Goal: Information Seeking & Learning: Find contact information

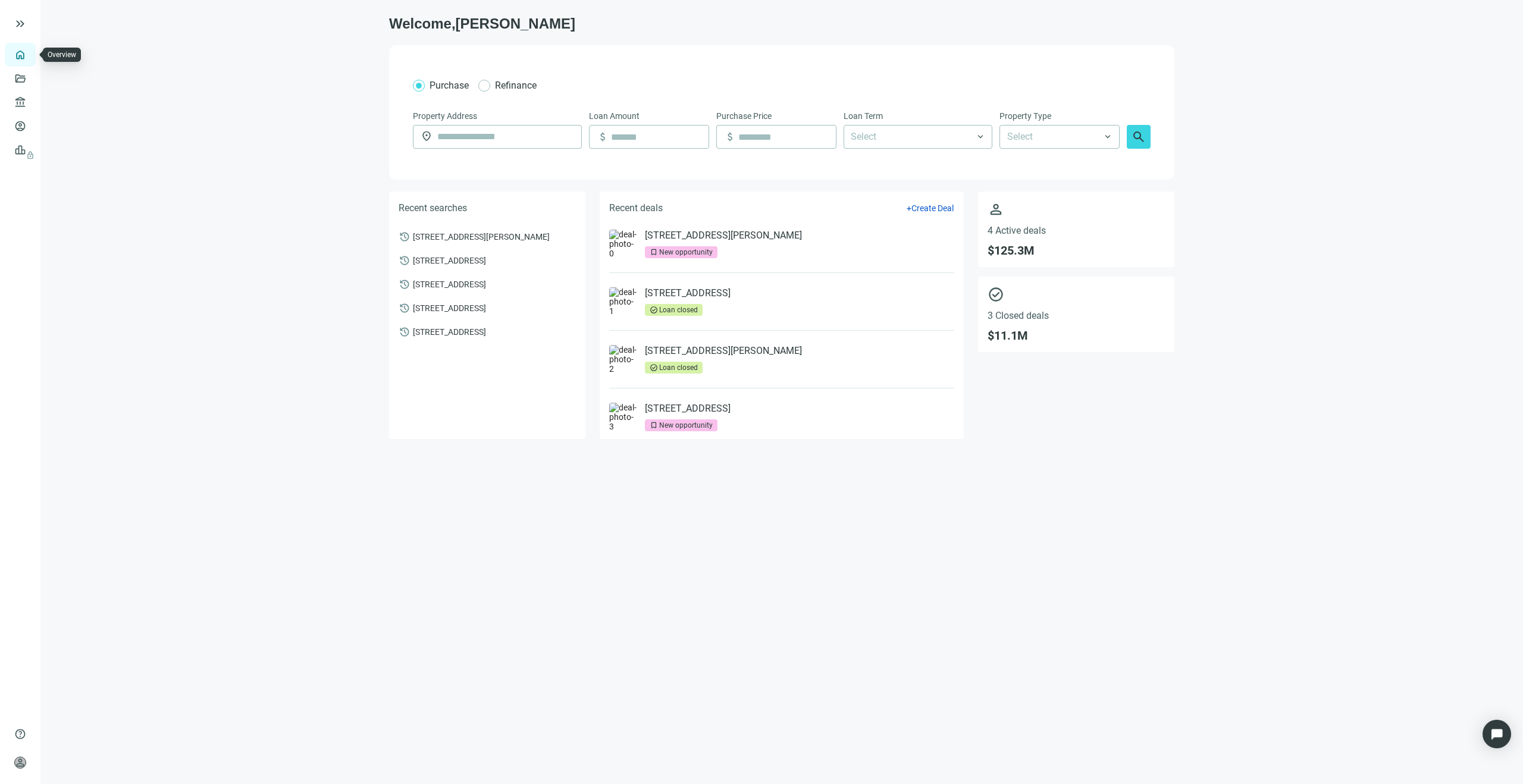
click at [30, 55] on link "Overview" at bounding box center [47, 54] width 35 height 9
click at [30, 80] on link "Deals" at bounding box center [40, 78] width 21 height 9
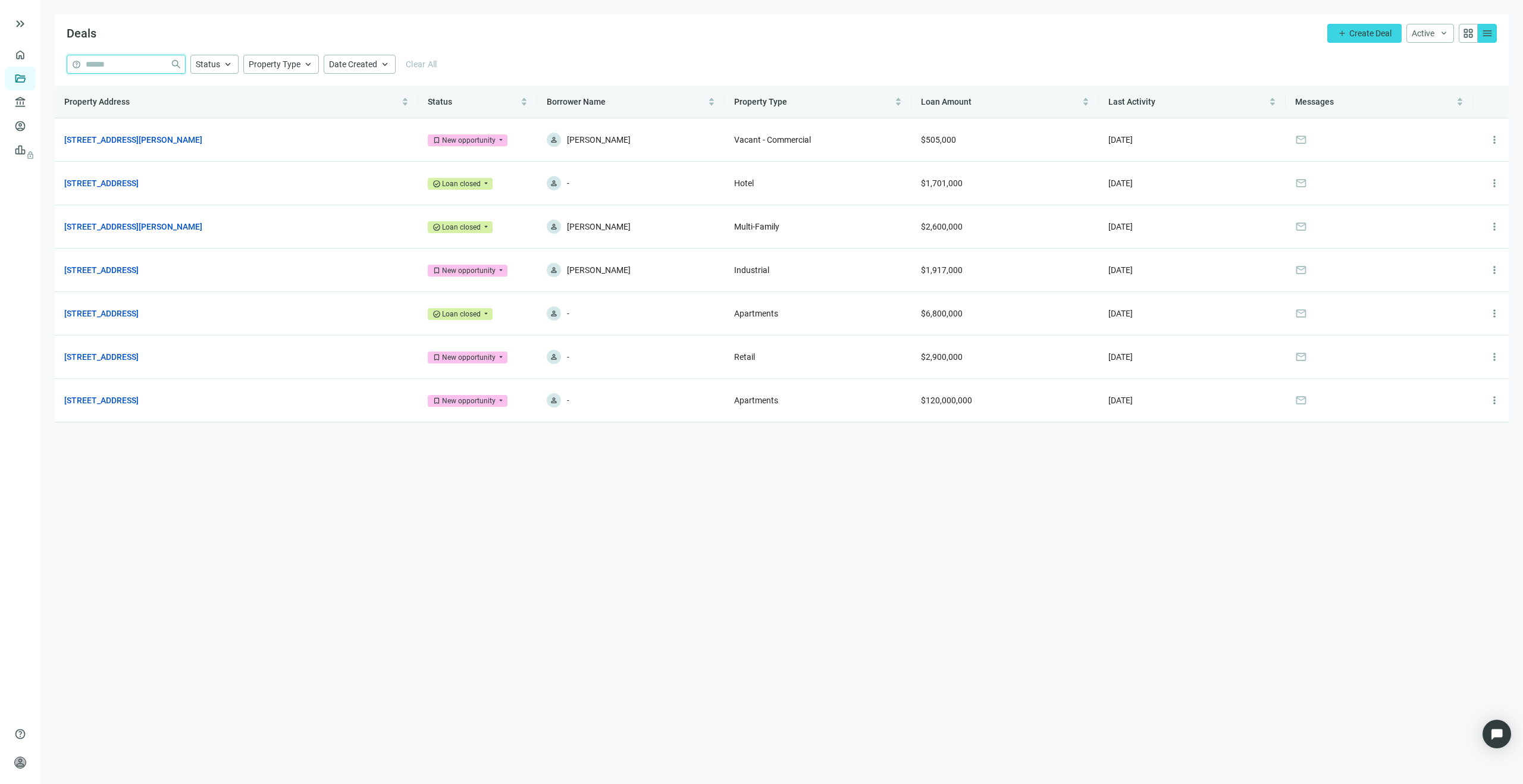
click at [122, 68] on input "search" at bounding box center [125, 64] width 80 height 18
paste input "**********"
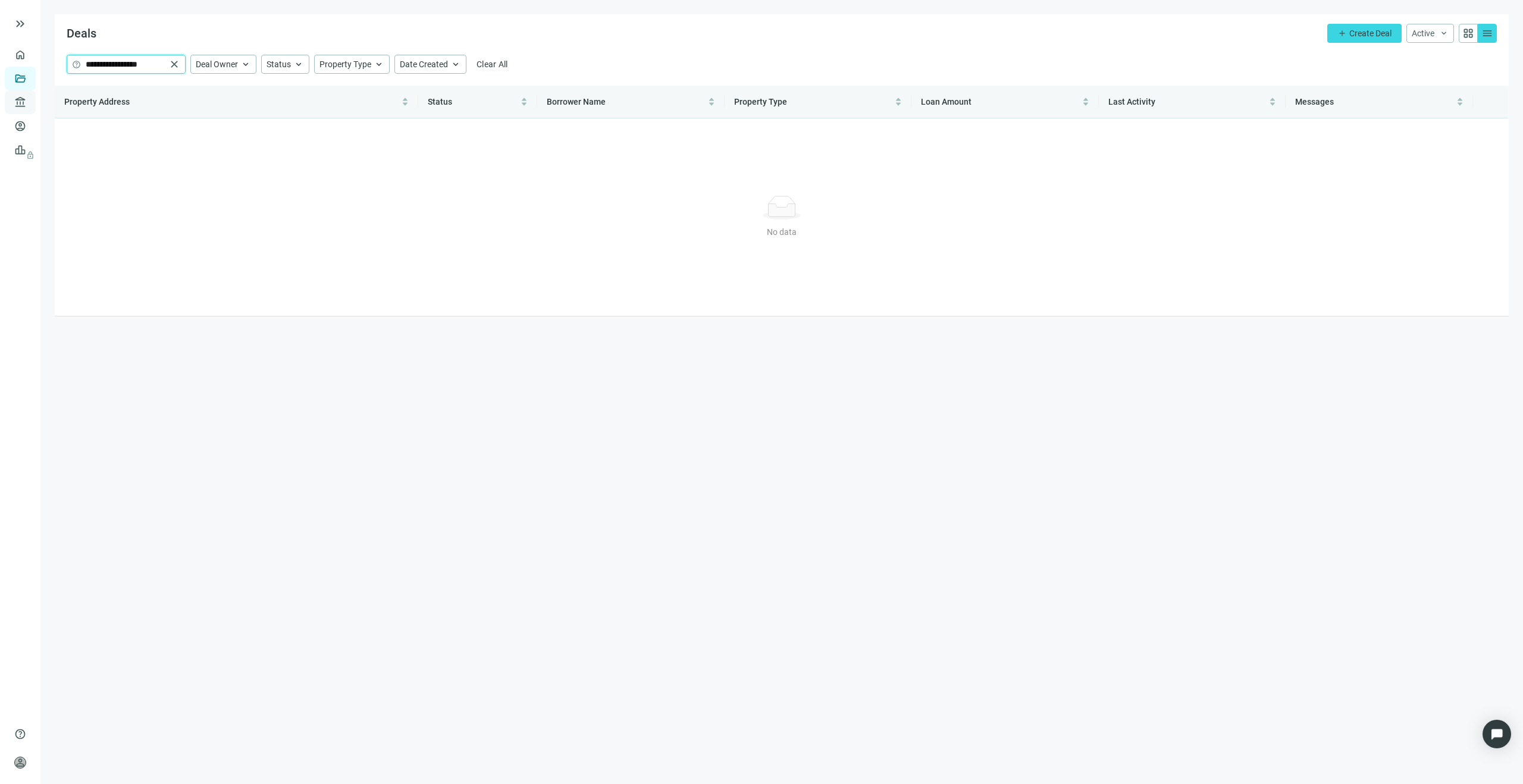
type input "**********"
click at [30, 104] on link "Lenders" at bounding box center [45, 102] width 31 height 9
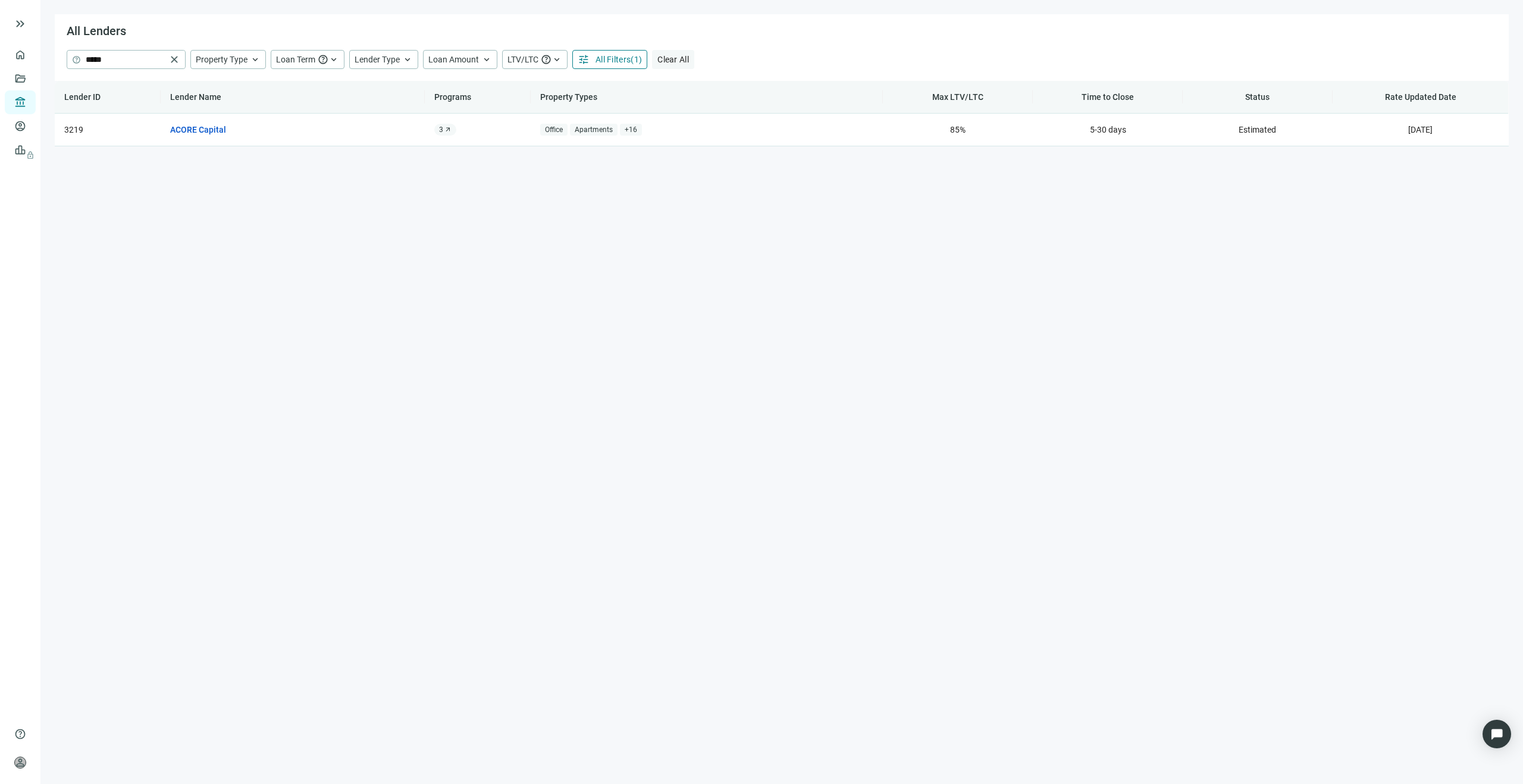
click at [673, 59] on span "Clear All" at bounding box center [673, 59] width 31 height 9
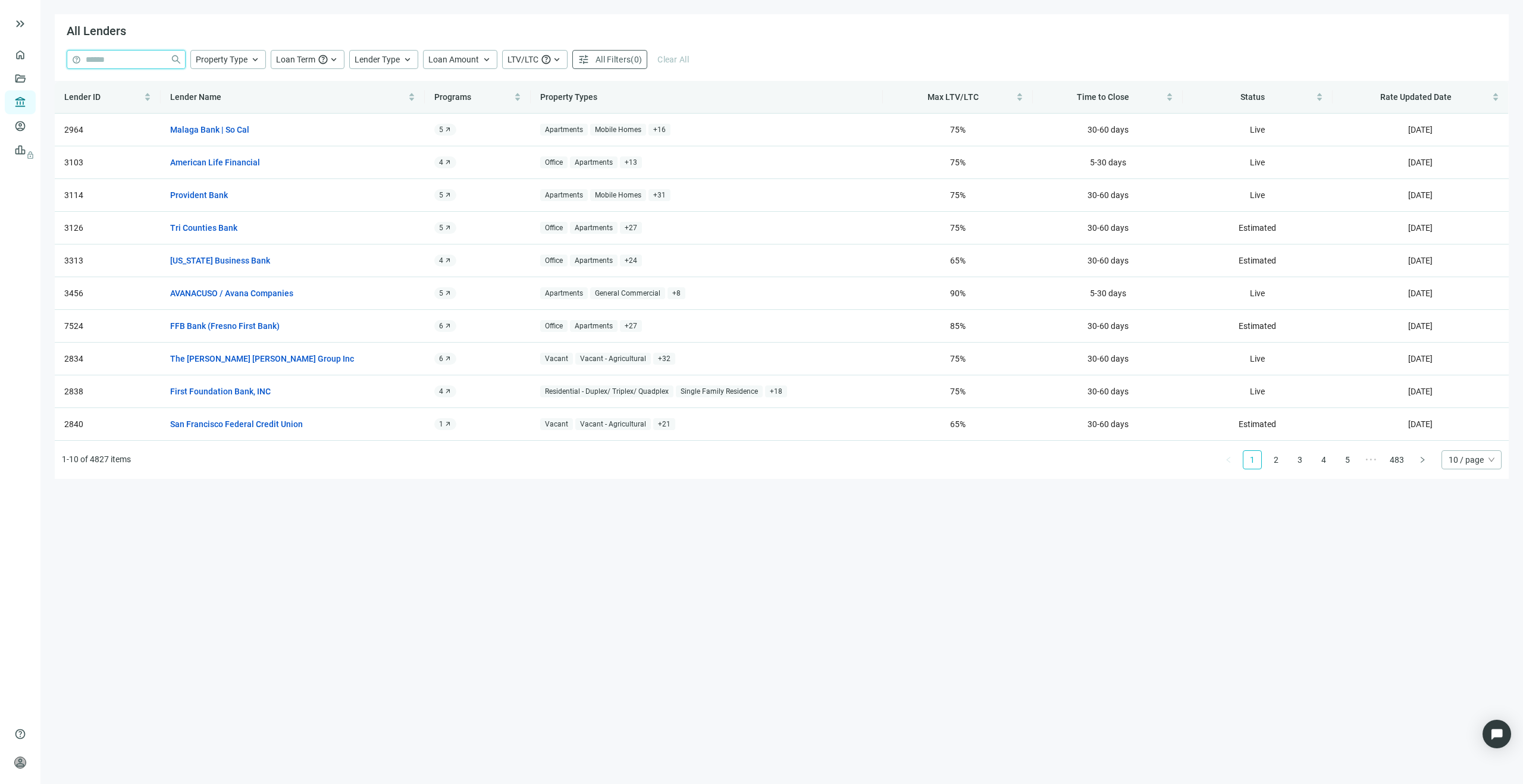
click at [127, 58] on input "search" at bounding box center [125, 59] width 80 height 18
paste input "**********"
type input "**********"
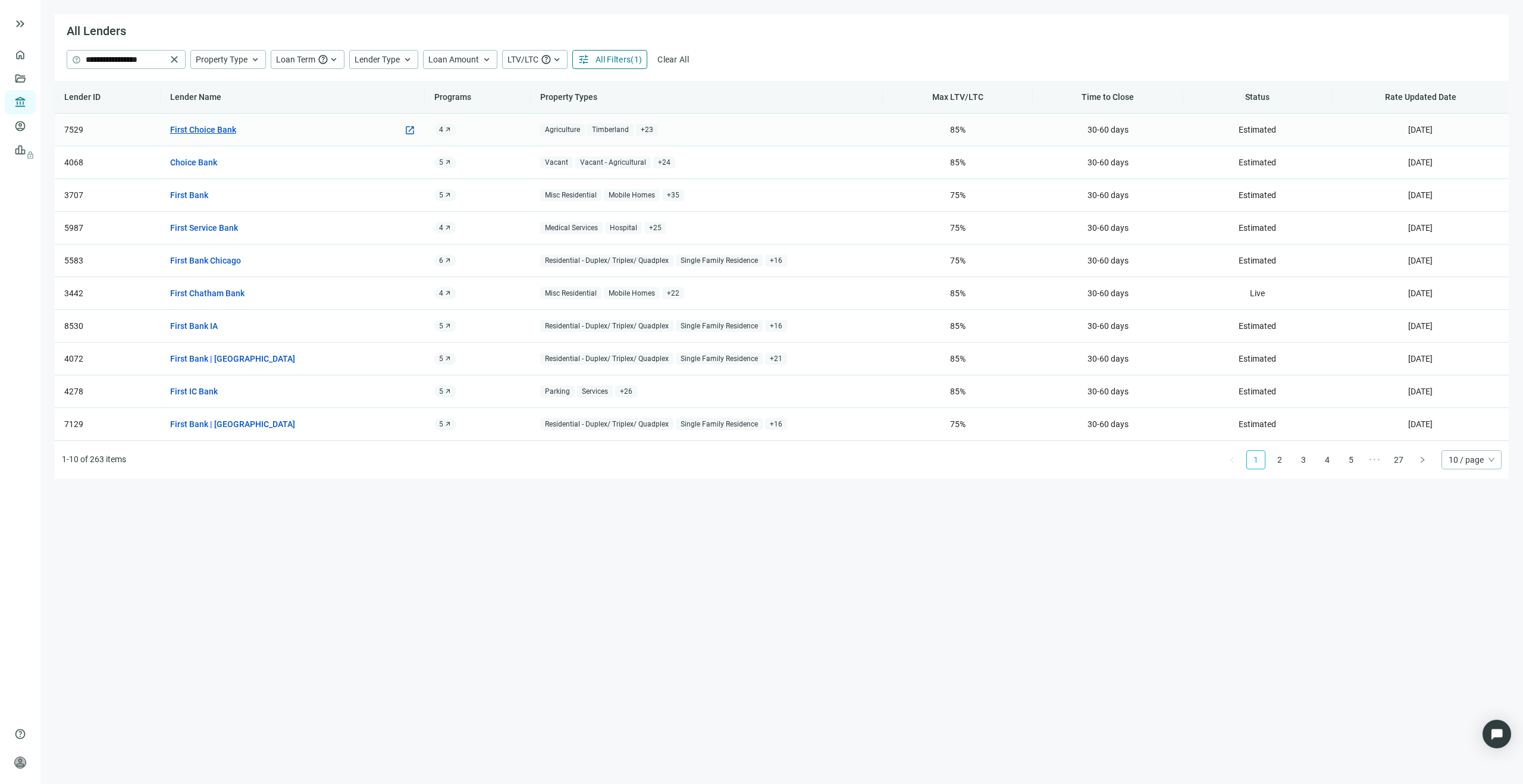
click at [197, 130] on link "First Choice Bank" at bounding box center [203, 130] width 66 height 13
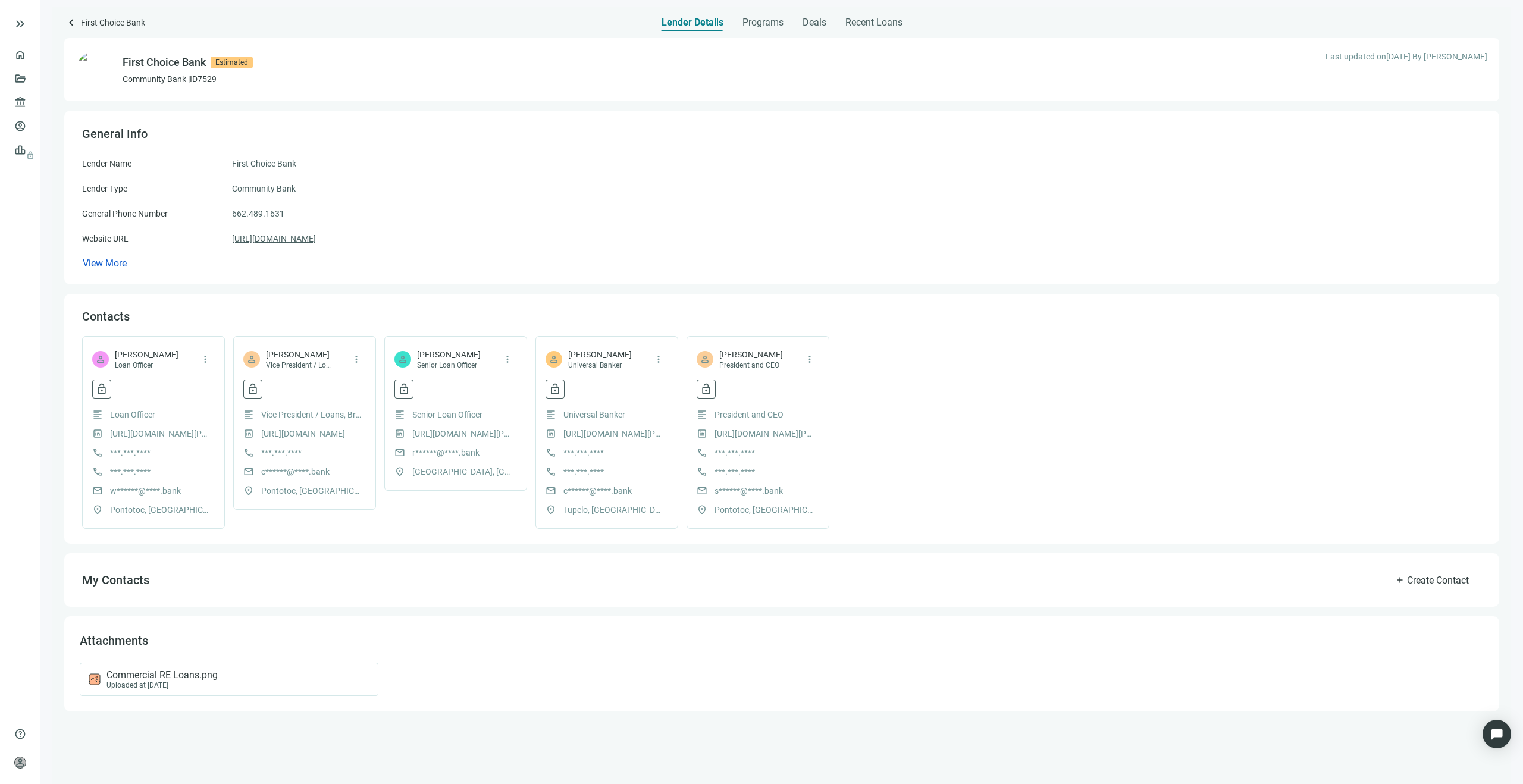
click at [293, 238] on link "[URL][DOMAIN_NAME]" at bounding box center [274, 238] width 84 height 13
click at [145, 353] on span "[PERSON_NAME]" at bounding box center [147, 354] width 64 height 12
copy span "[PERSON_NAME]"
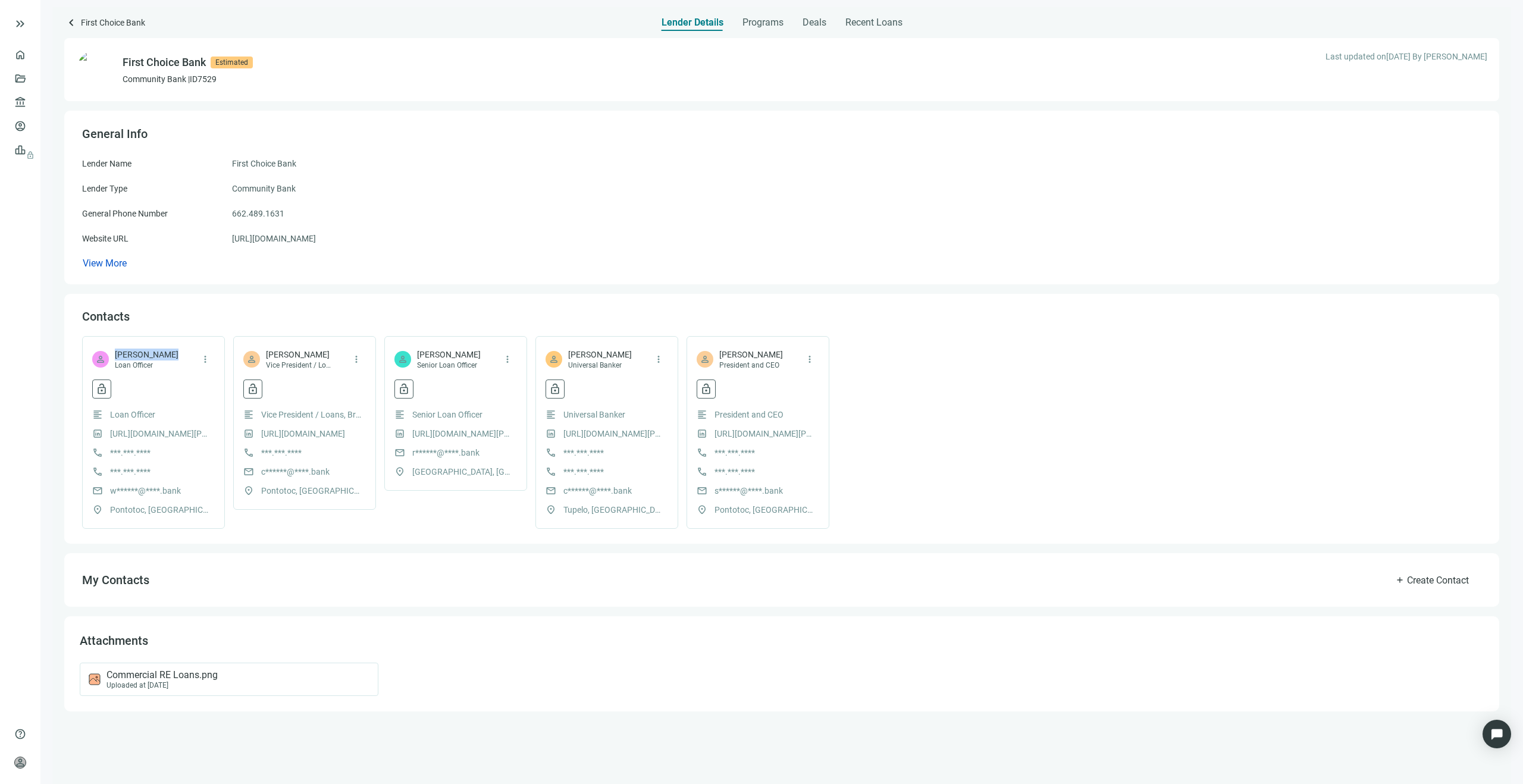
copy span "[PERSON_NAME]"
click at [319, 355] on span "[PERSON_NAME]" at bounding box center [300, 354] width 69 height 12
copy span "[PERSON_NAME]"
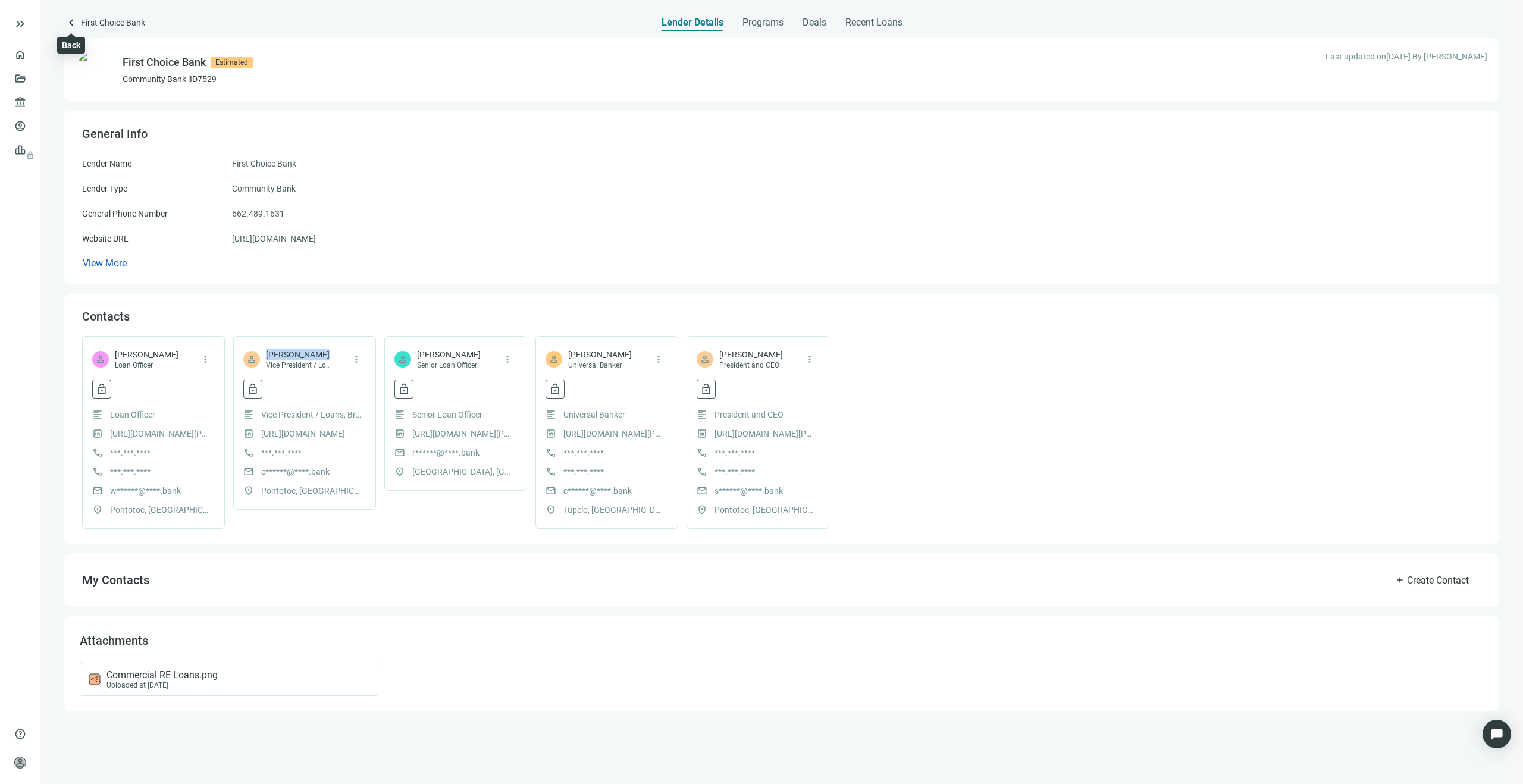
click at [75, 25] on span "keyboard_arrow_left" at bounding box center [71, 23] width 14 height 14
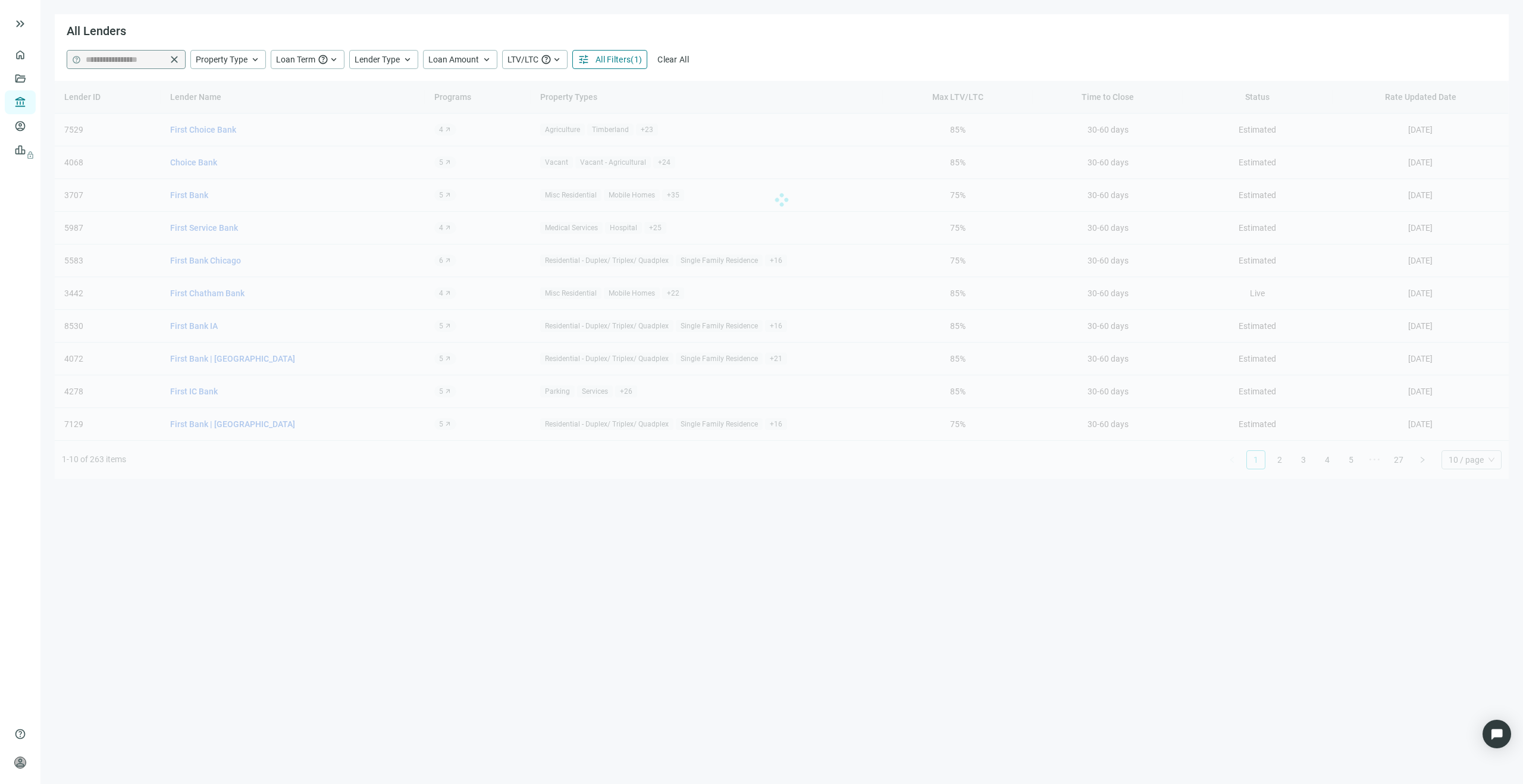
click at [171, 58] on span "close" at bounding box center [174, 59] width 12 height 12
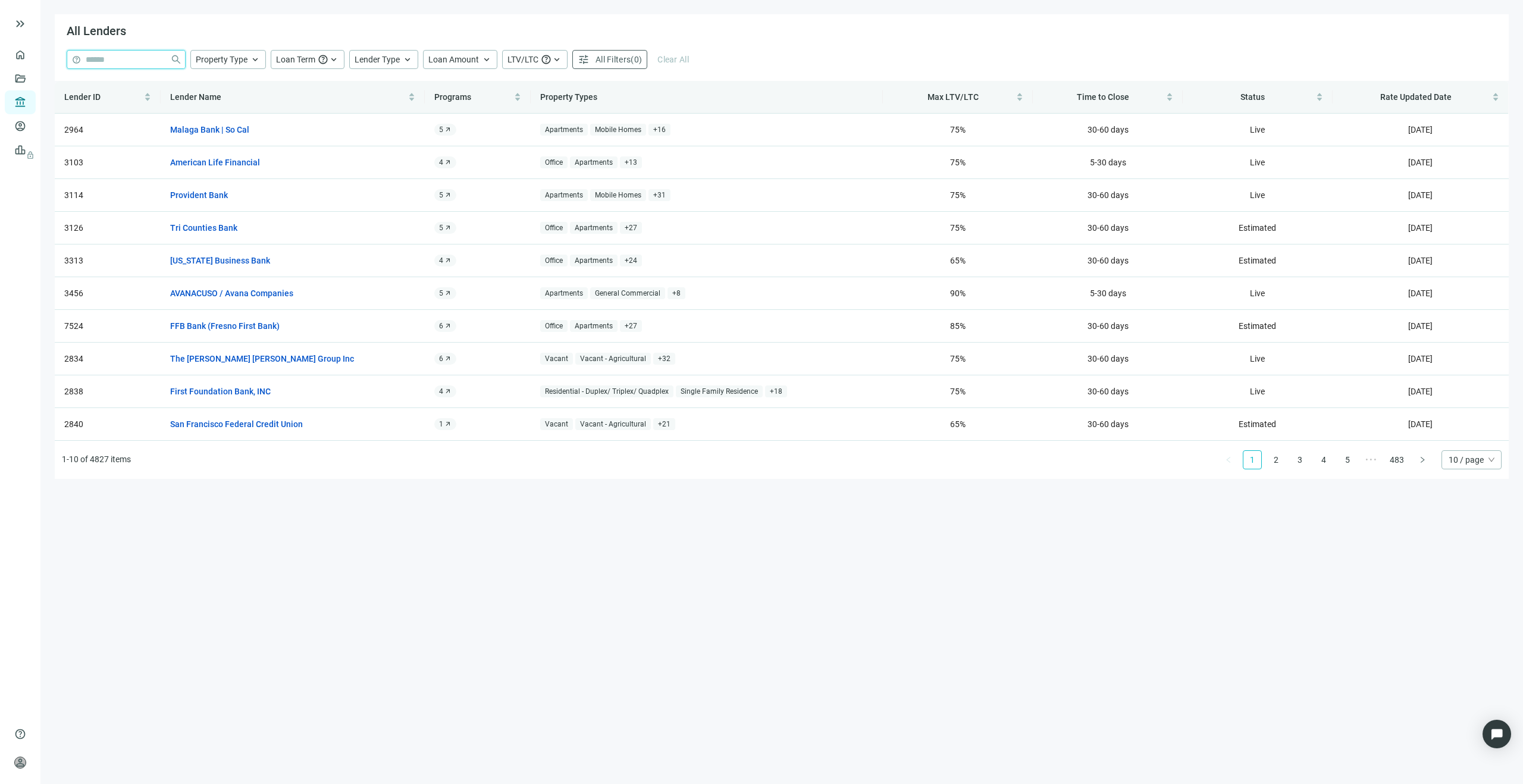
click at [132, 57] on input "search" at bounding box center [125, 59] width 80 height 18
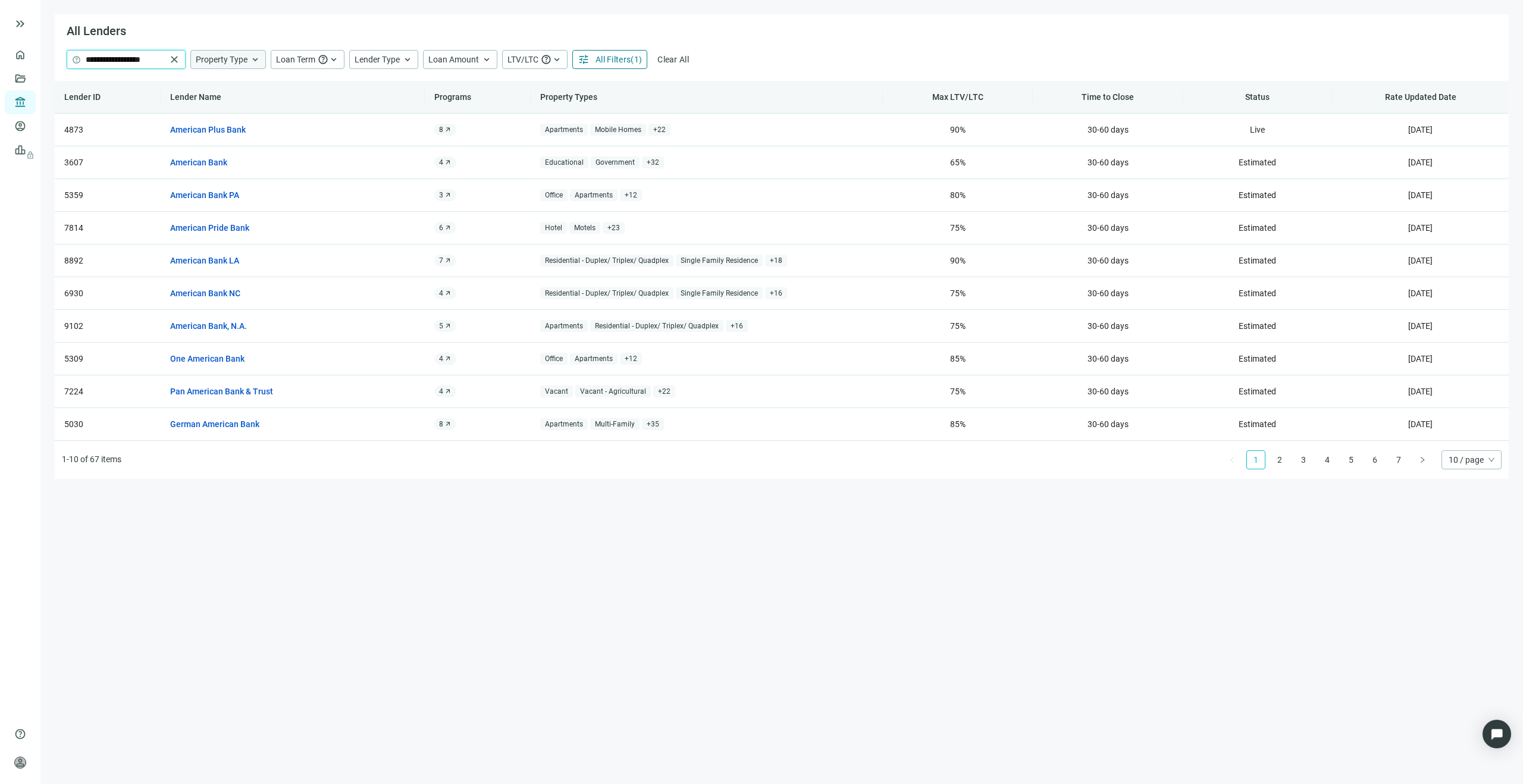
type input "**********"
click at [279, 126] on div "American Plus Bank open_in_new" at bounding box center [293, 130] width 245 height 13
click at [411, 130] on span "open_in_new" at bounding box center [409, 130] width 11 height 11
click at [173, 60] on span "close" at bounding box center [174, 59] width 12 height 12
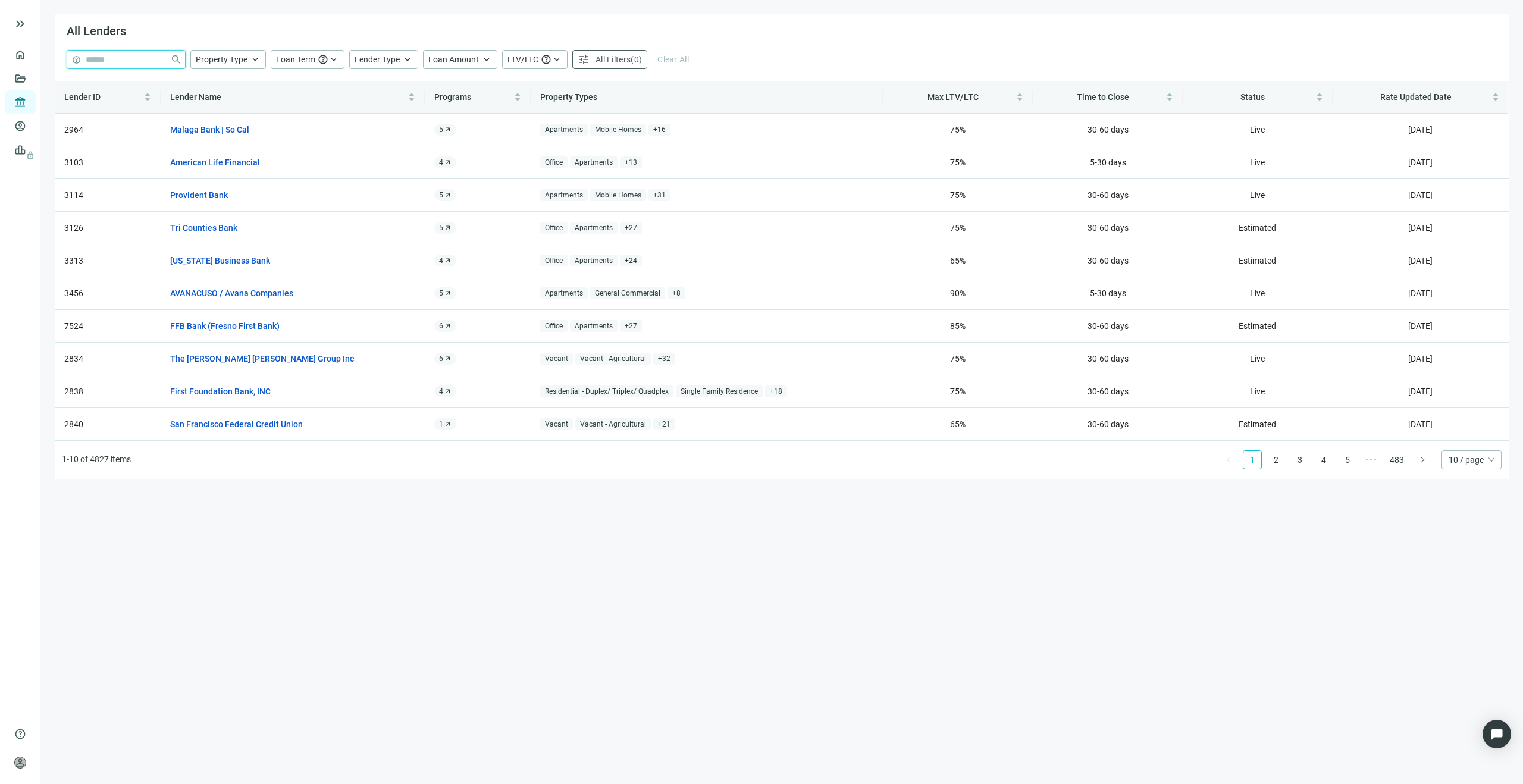
click at [149, 59] on input "search" at bounding box center [125, 59] width 80 height 18
paste input "**********"
type input "**********"
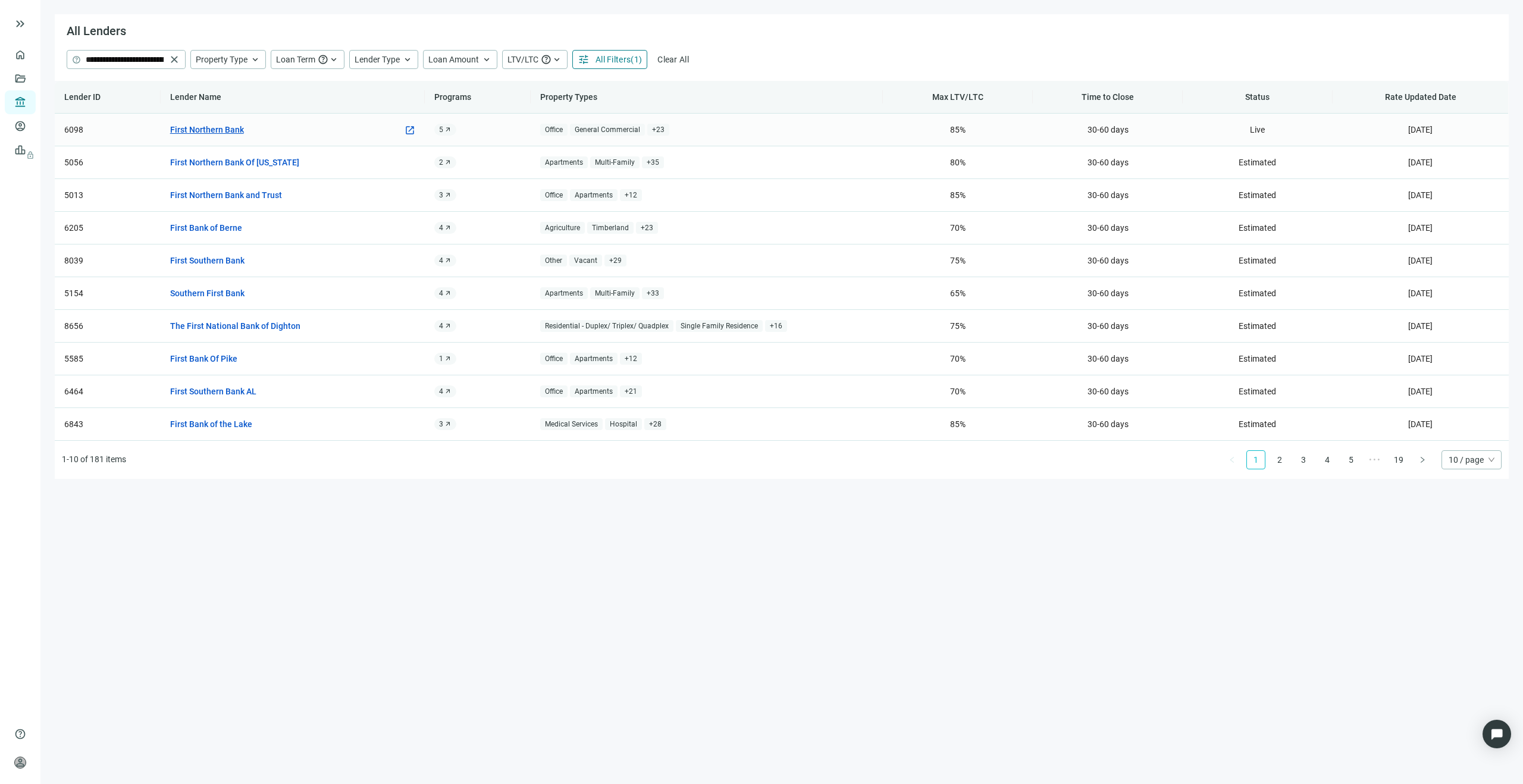
click at [221, 135] on link "First Northern Bank" at bounding box center [207, 130] width 74 height 13
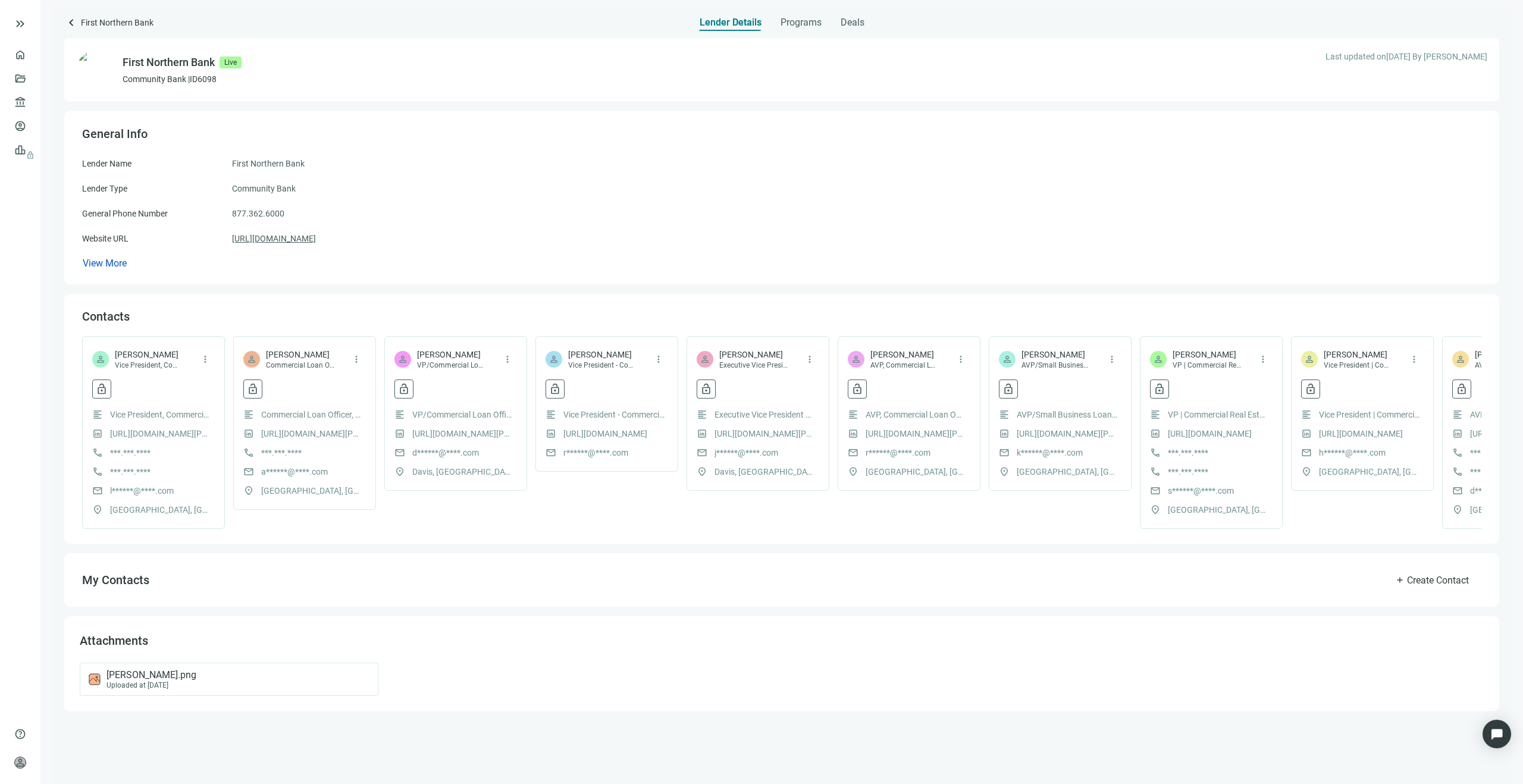
click at [299, 238] on link "[URL][DOMAIN_NAME]" at bounding box center [274, 238] width 84 height 13
click at [315, 353] on span "[PERSON_NAME]" at bounding box center [300, 354] width 69 height 12
drag, startPoint x: 474, startPoint y: 356, endPoint x: 416, endPoint y: 355, distance: 58.0
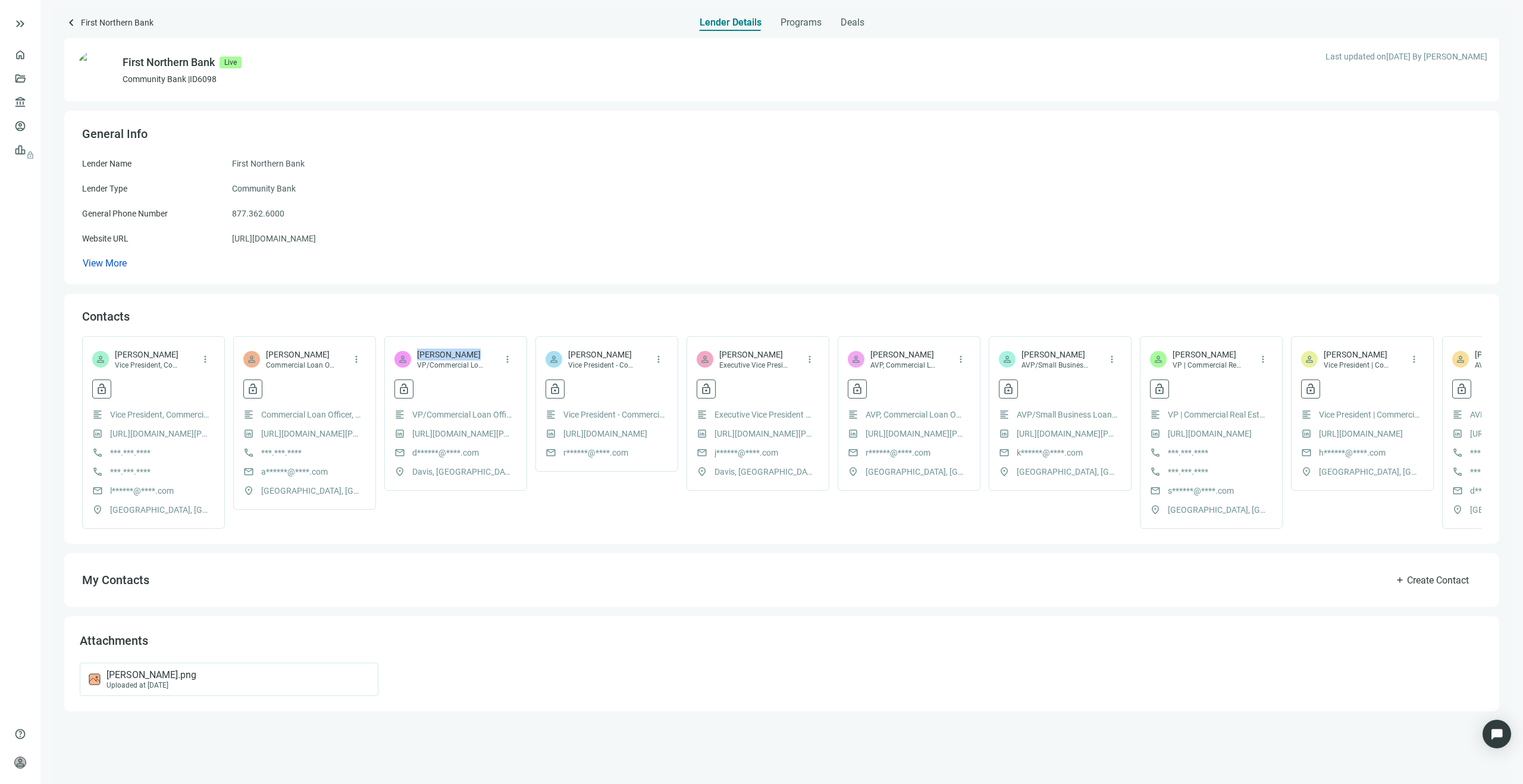
click at [417, 355] on span "[PERSON_NAME]" at bounding box center [451, 354] width 69 height 12
click at [152, 354] on span "[PERSON_NAME]" at bounding box center [149, 354] width 69 height 12
click at [609, 356] on span "[PERSON_NAME]" at bounding box center [602, 354] width 69 height 12
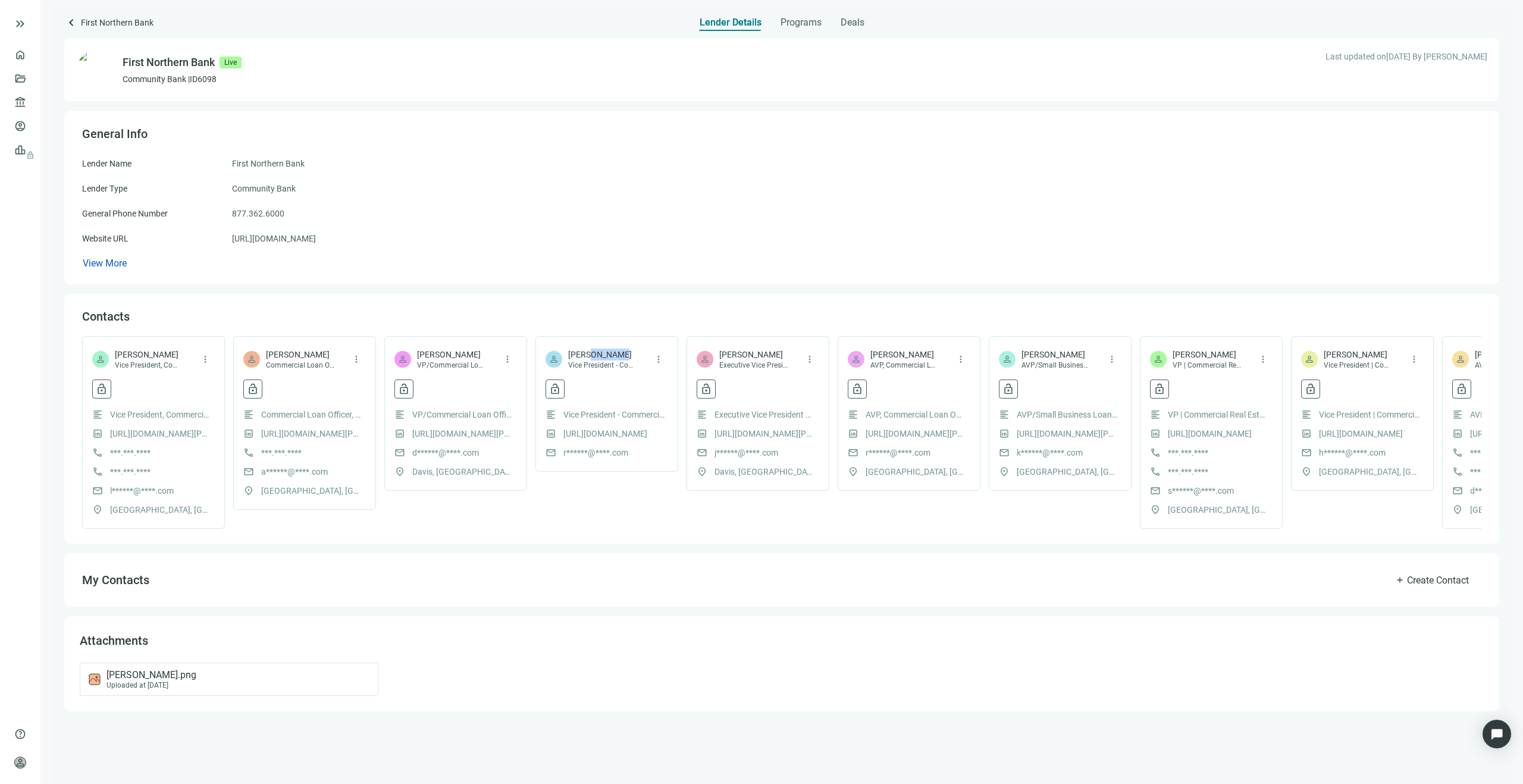
click at [609, 356] on span "[PERSON_NAME]" at bounding box center [602, 354] width 69 height 12
click at [154, 353] on span "[PERSON_NAME]" at bounding box center [149, 354] width 69 height 12
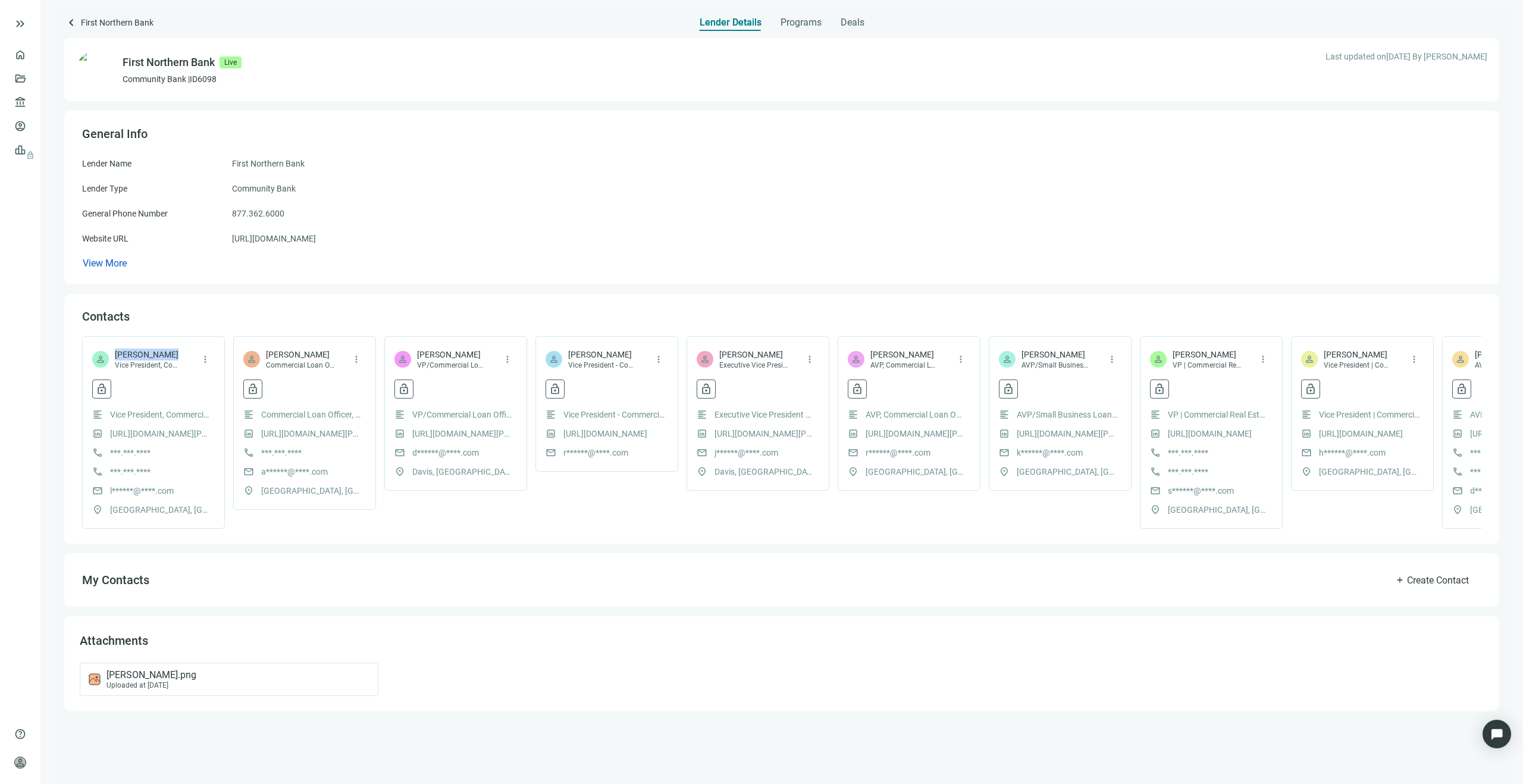
copy span "[PERSON_NAME]"
click at [30, 55] on link "Overview" at bounding box center [47, 54] width 35 height 9
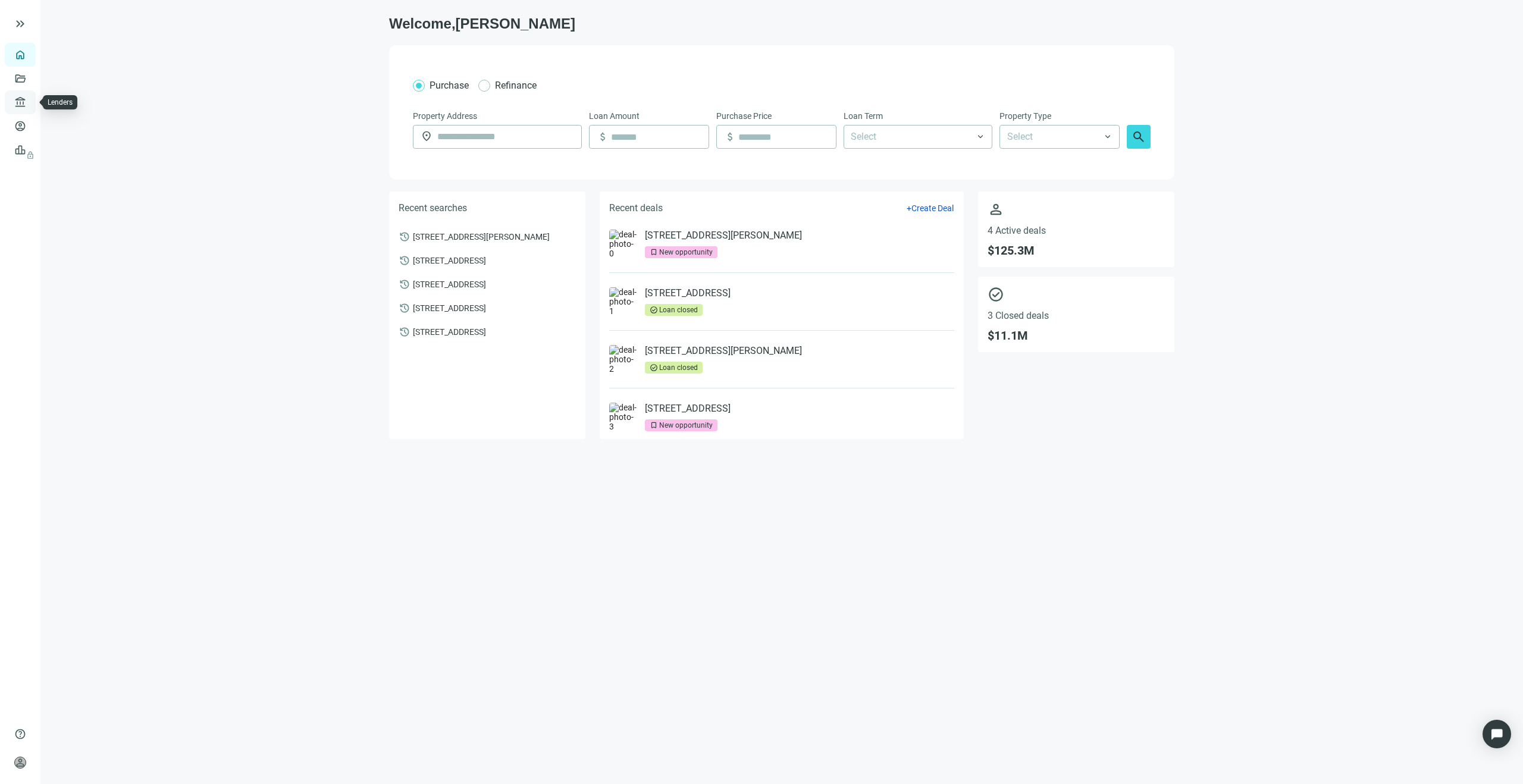
click at [30, 99] on link "Lenders" at bounding box center [45, 102] width 31 height 9
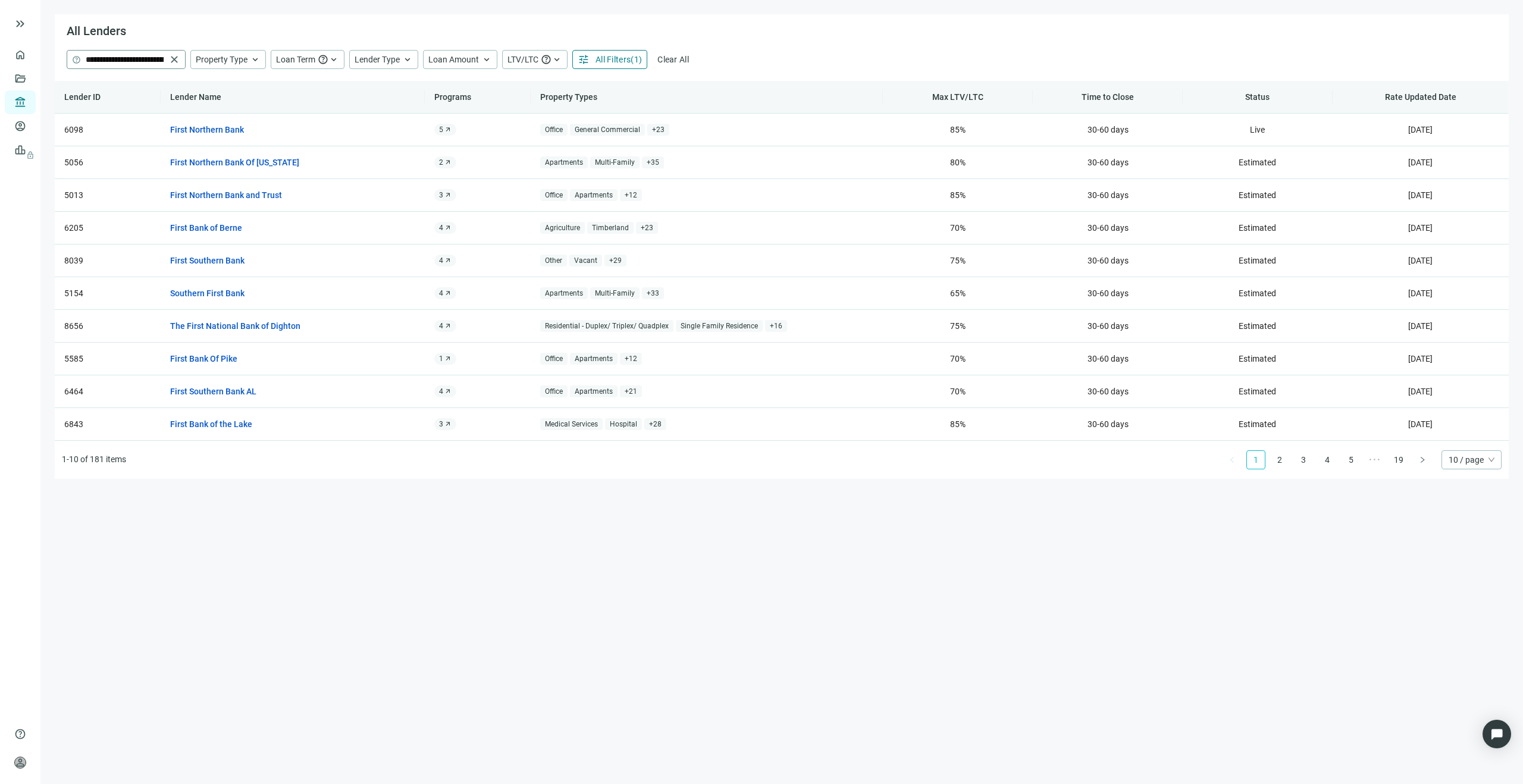
click at [172, 58] on span "close" at bounding box center [174, 59] width 12 height 12
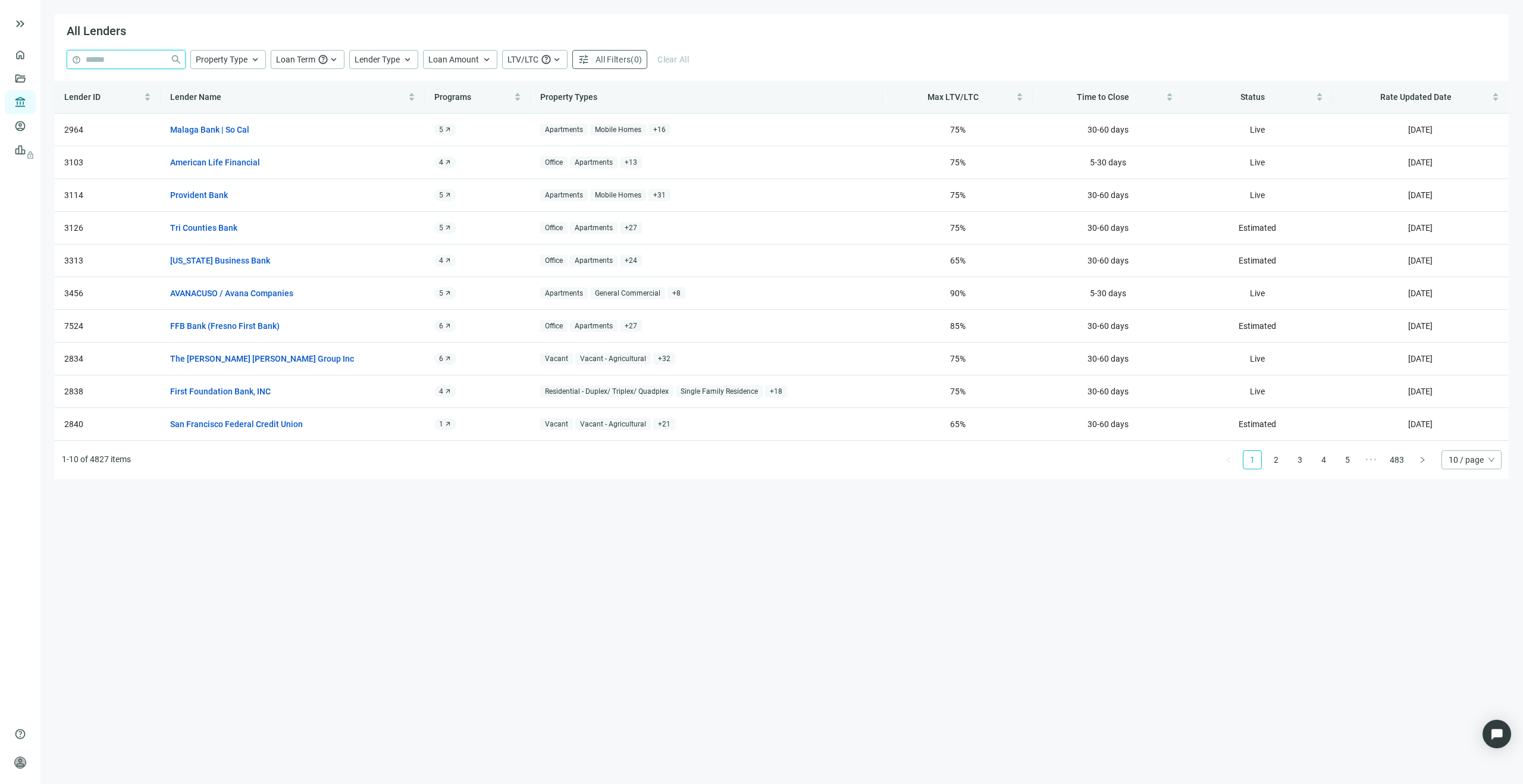
click at [154, 58] on input "search" at bounding box center [125, 59] width 80 height 18
type input "***"
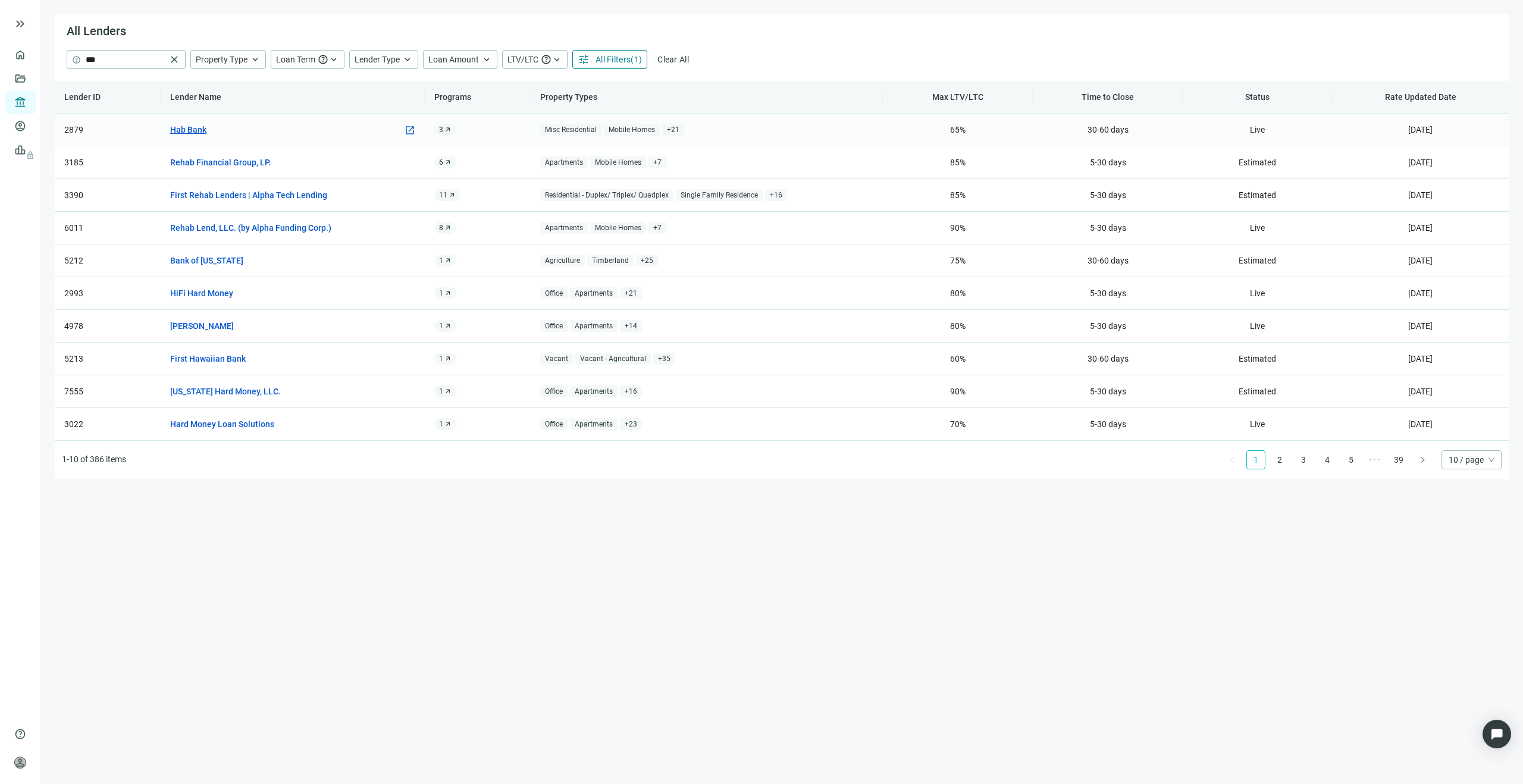
click at [199, 131] on link "Hab Bank" at bounding box center [189, 130] width 36 height 13
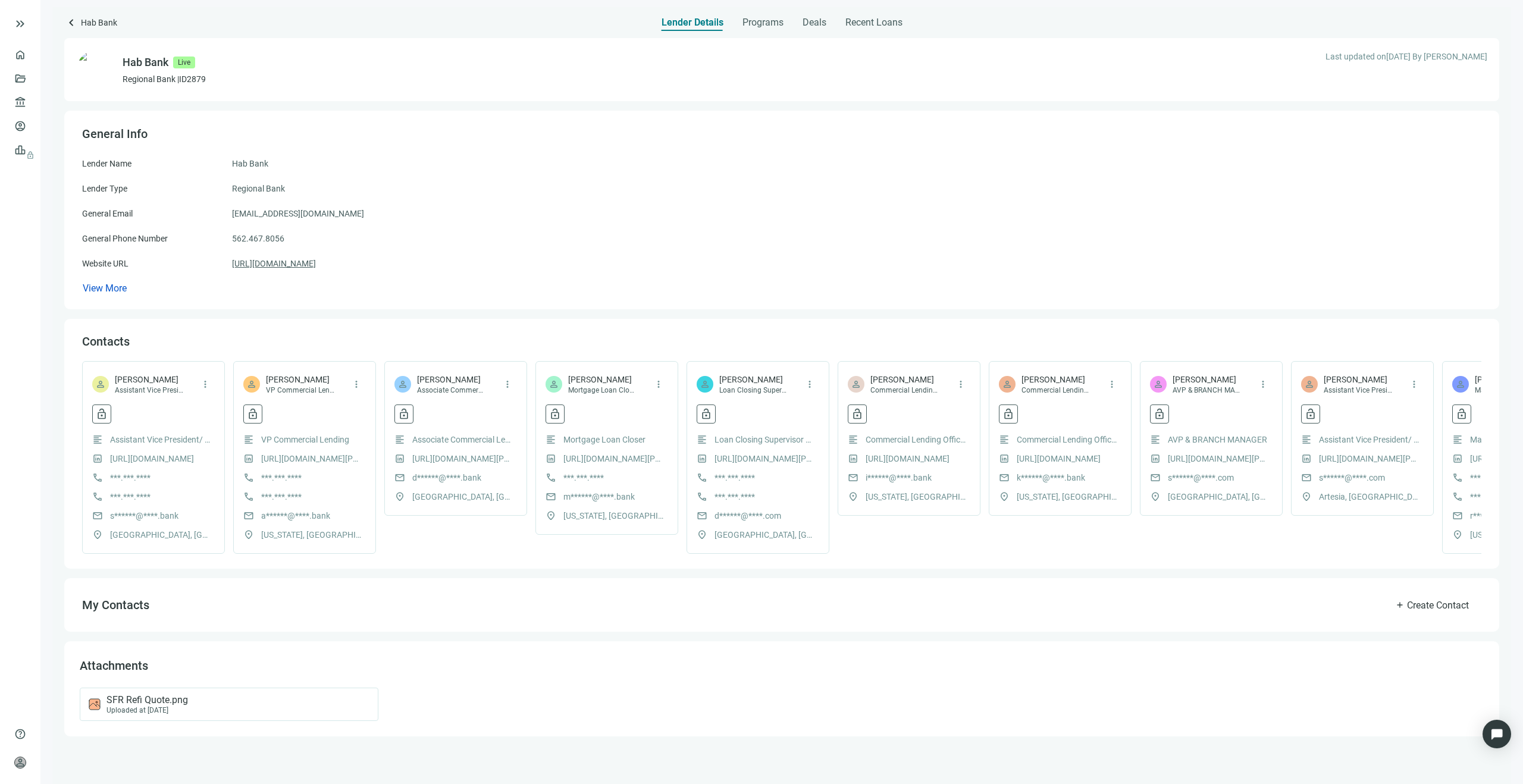
click at [293, 267] on link "[URL][DOMAIN_NAME]" at bounding box center [274, 263] width 84 height 13
click at [30, 51] on link "Overview" at bounding box center [47, 54] width 35 height 9
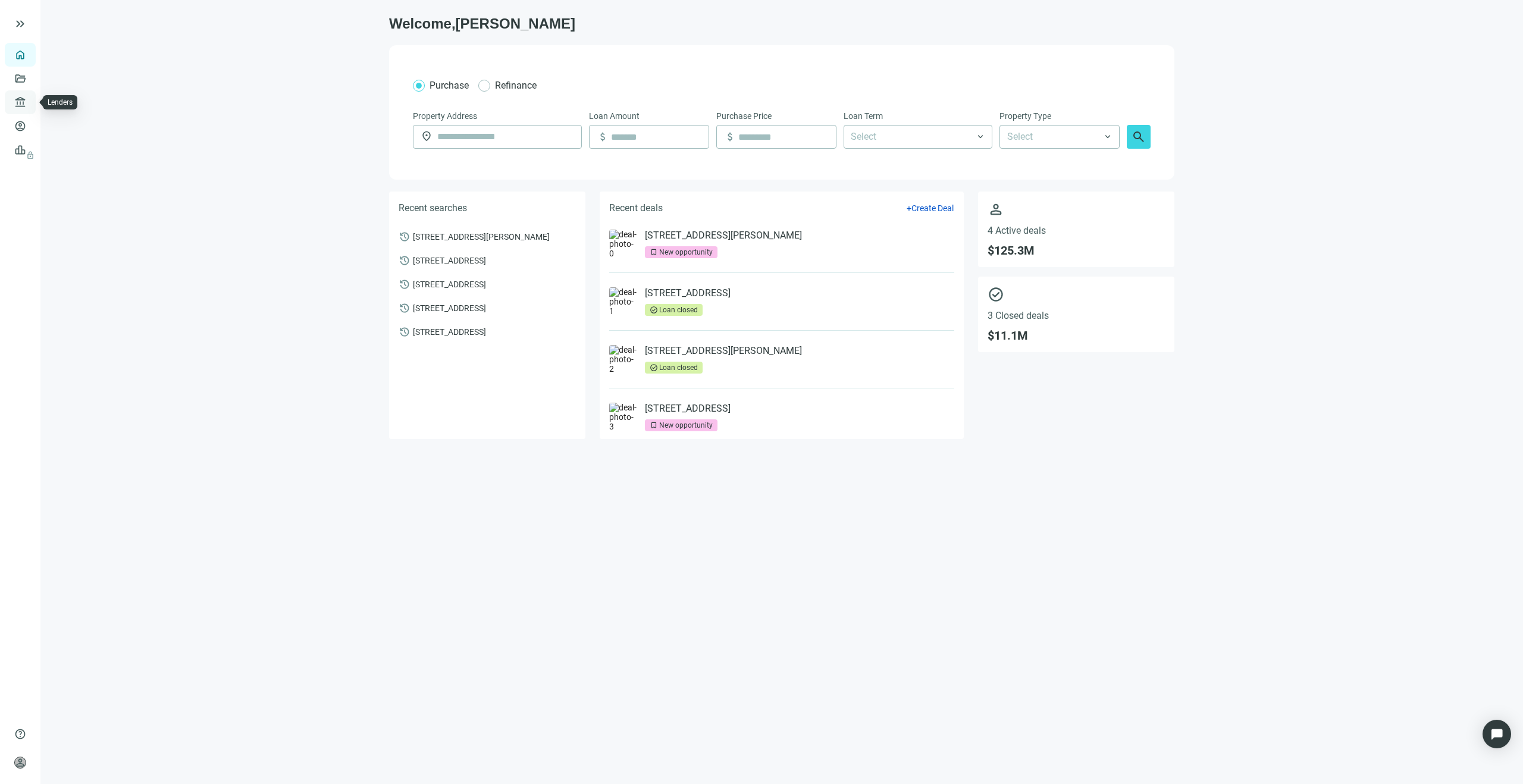
click at [30, 106] on link "Lenders" at bounding box center [45, 102] width 31 height 9
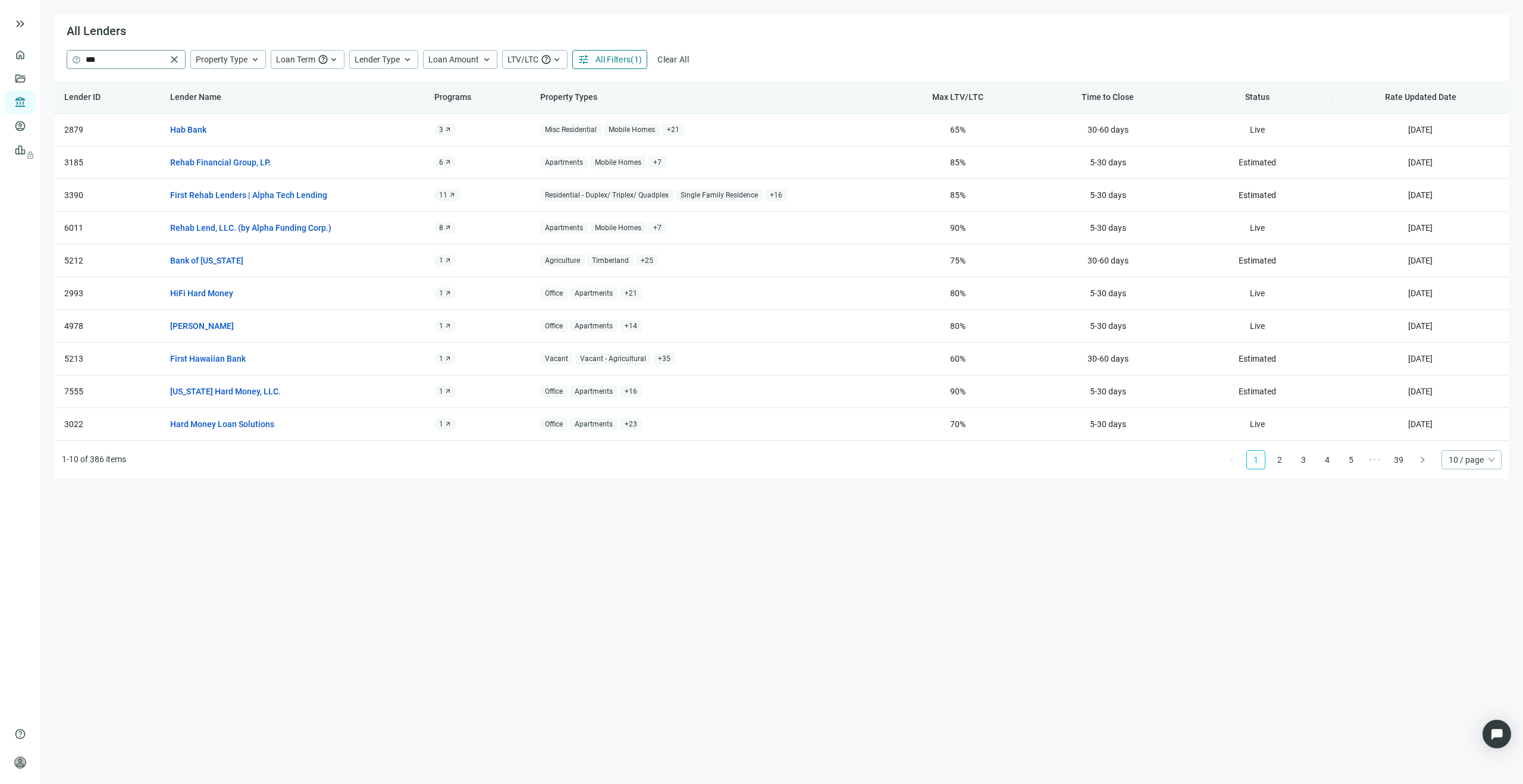
click at [176, 58] on span "close" at bounding box center [174, 59] width 12 height 12
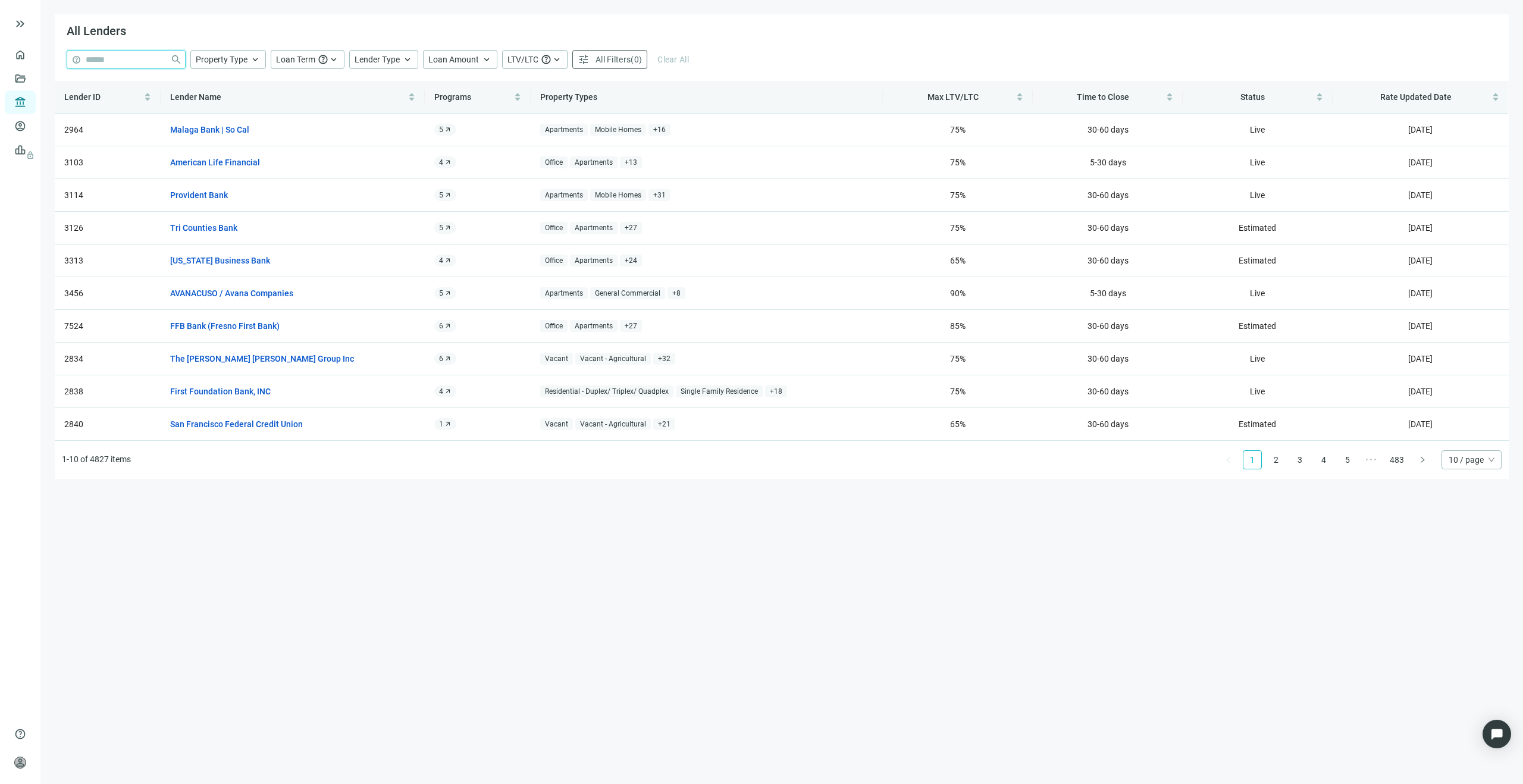
click at [157, 57] on input "search" at bounding box center [125, 59] width 80 height 18
type input "*****"
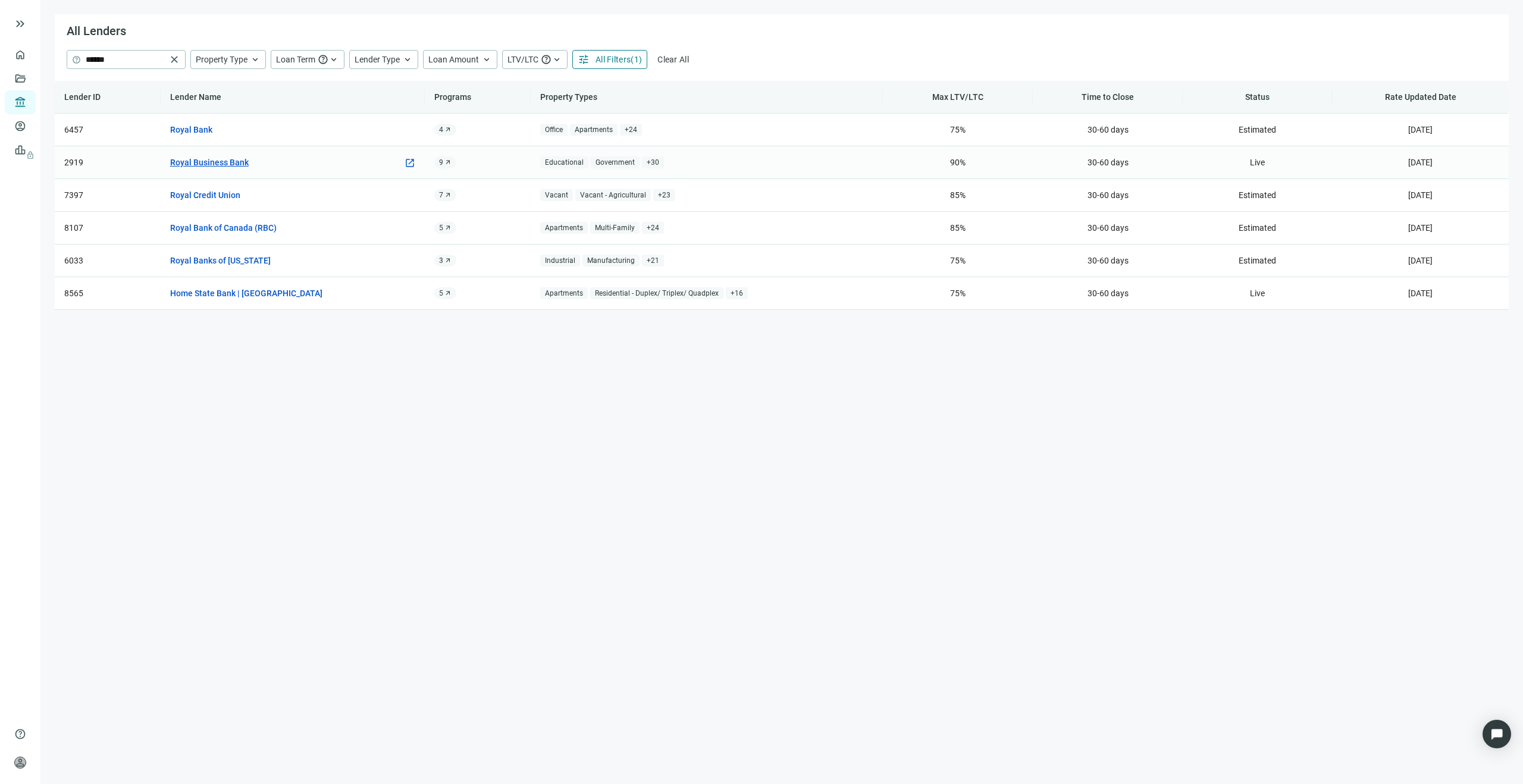
click at [206, 162] on link "Royal Business Bank" at bounding box center [209, 162] width 79 height 13
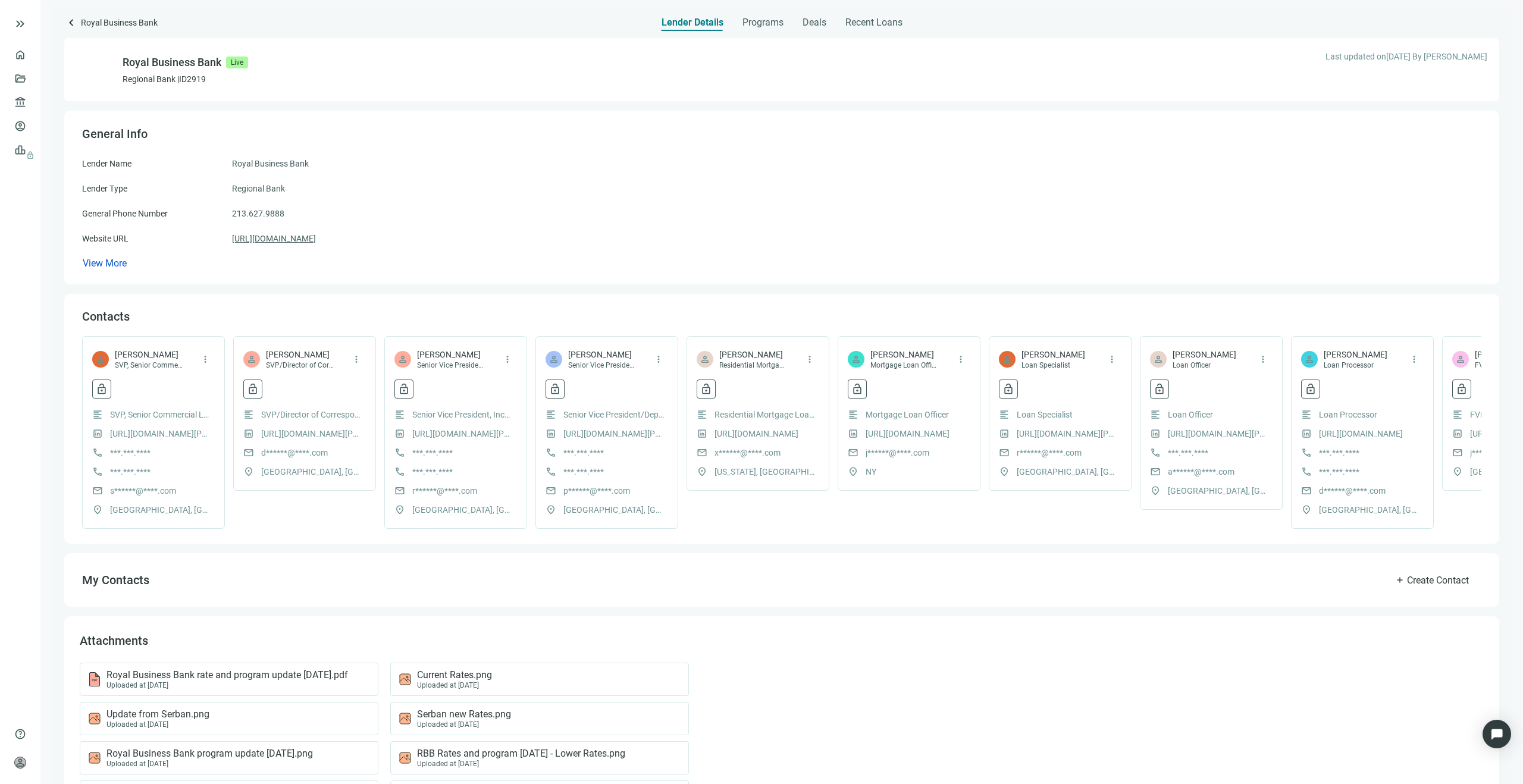
click at [302, 242] on link "[URL][DOMAIN_NAME]" at bounding box center [274, 238] width 84 height 13
click at [172, 353] on span "[PERSON_NAME]" at bounding box center [149, 354] width 69 height 12
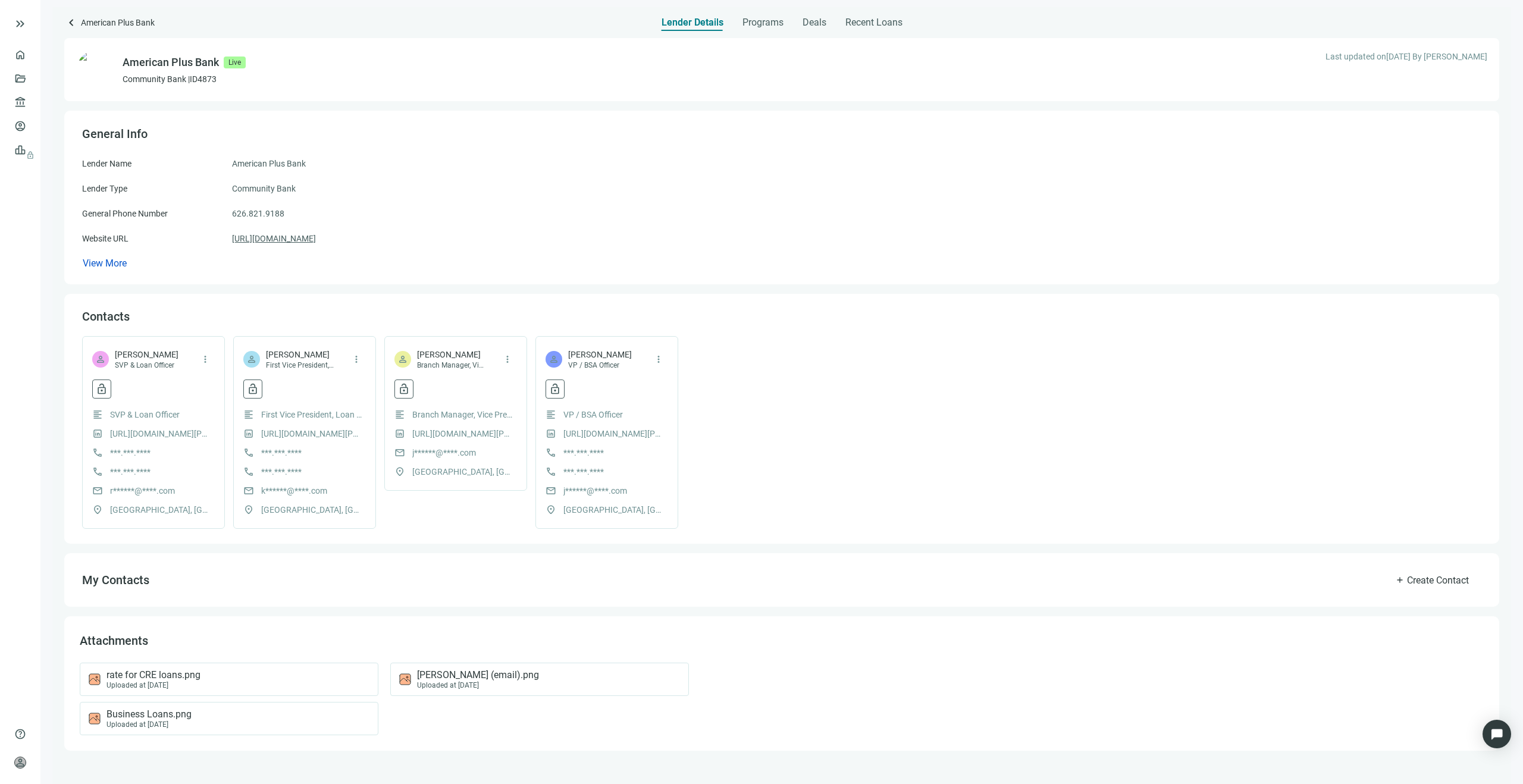
drag, startPoint x: 300, startPoint y: 240, endPoint x: 306, endPoint y: 240, distance: 6.0
click at [301, 240] on link "https://bankaplus.com" at bounding box center [274, 238] width 84 height 13
click at [206, 360] on span "more_vert" at bounding box center [205, 359] width 11 height 11
click at [175, 379] on div "person Robert Lin SVP & Loan Officer more_vert lock_open crown Reveal contact d…" at bounding box center [153, 433] width 143 height 193
drag, startPoint x: 124, startPoint y: 60, endPoint x: 218, endPoint y: 63, distance: 94.0
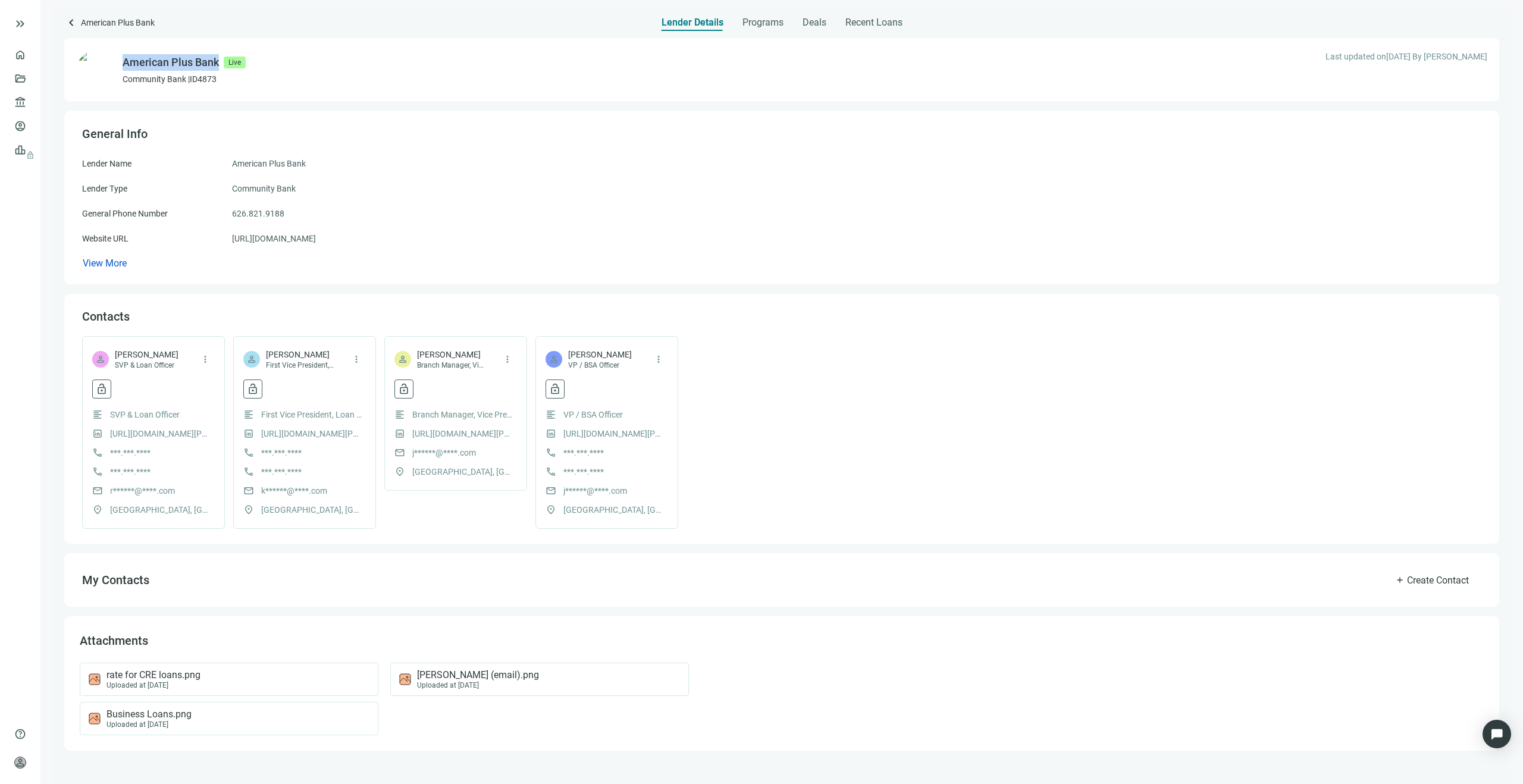
click at [218, 63] on div "American Plus Bank" at bounding box center [170, 62] width 96 height 16
copy div "American Plus Bank"
click at [156, 353] on span "Robert Lin" at bounding box center [147, 354] width 64 height 12
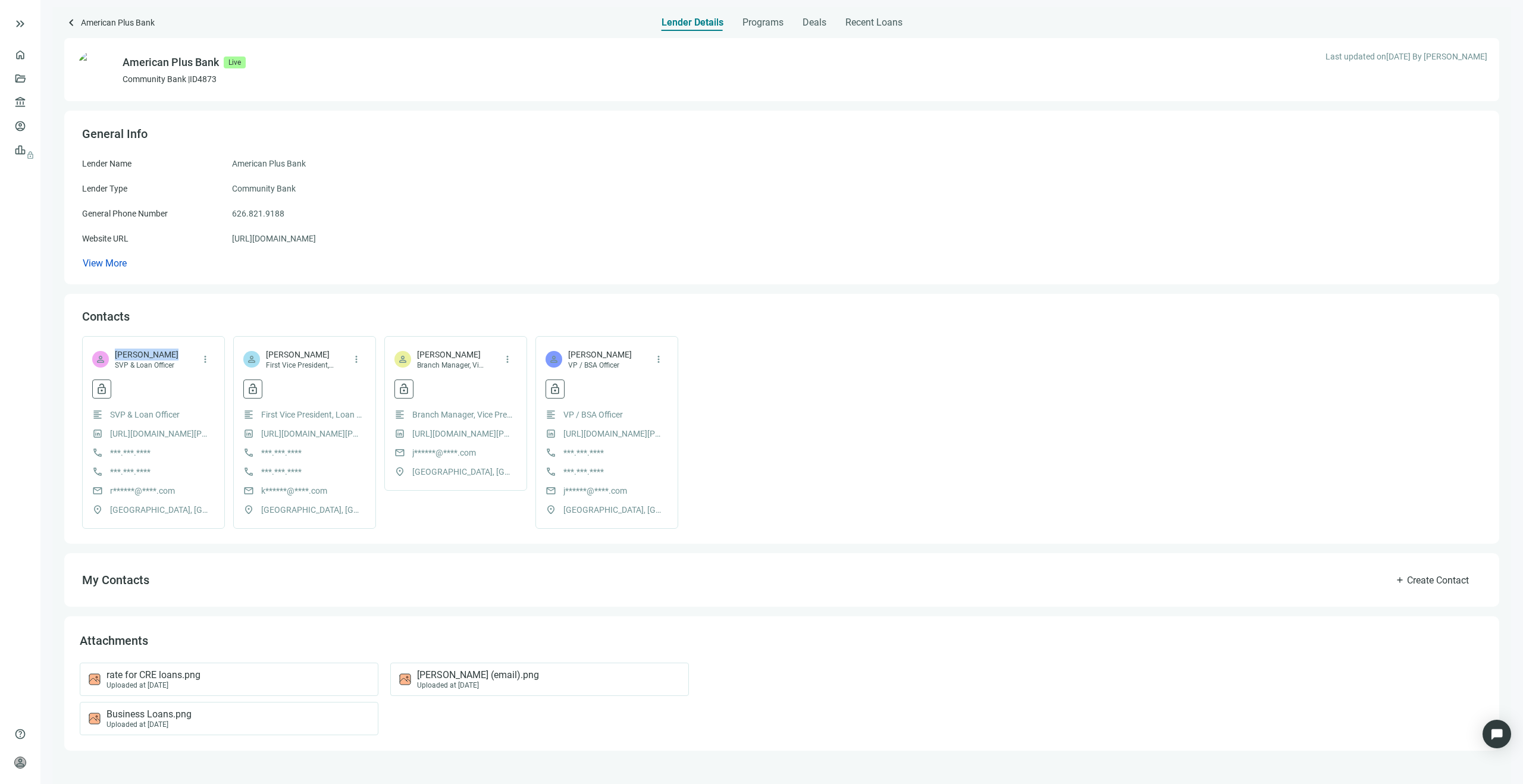
copy span "Robert Lin"
click at [304, 353] on span "Kenneth Lo" at bounding box center [300, 354] width 69 height 12
copy span "Kenneth Lo"
